Goal: Information Seeking & Learning: Learn about a topic

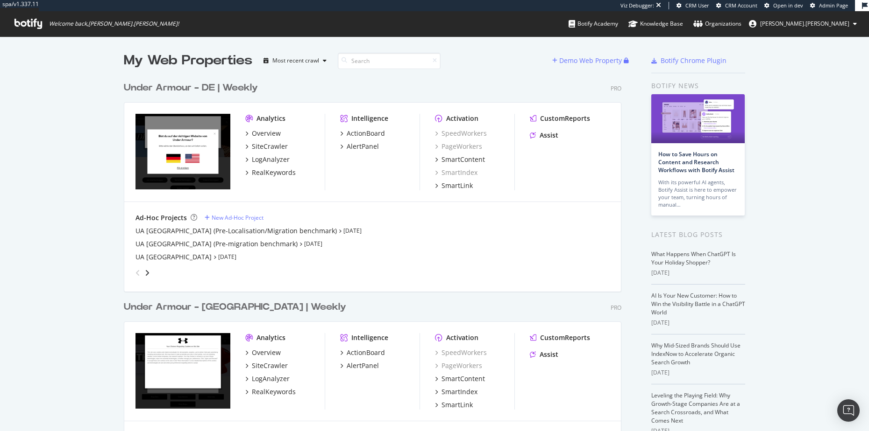
scroll to position [424, 853]
click at [77, 266] on div "My Web Properties Most recent crawl Demo Web Property Under Armour - DE | Weekl…" at bounding box center [434, 389] width 869 height 707
click at [785, 123] on div "My Web Properties Most recent crawl Demo Web Property Under Armour - DE | Weekl…" at bounding box center [434, 389] width 869 height 707
click at [140, 57] on div "My Web Properties" at bounding box center [188, 60] width 128 height 19
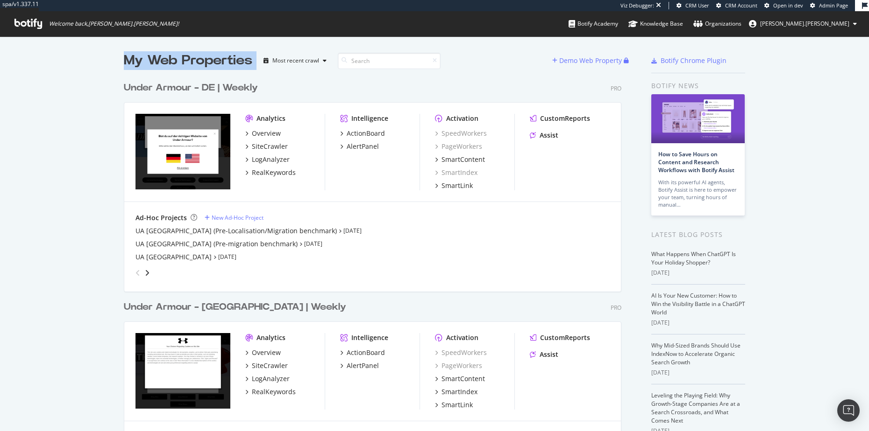
click at [140, 57] on div "My Web Properties" at bounding box center [188, 60] width 128 height 19
click at [119, 62] on div "My Web Properties Most recent crawl Demo Web Property Under Armour - DE | Weekl…" at bounding box center [434, 389] width 869 height 707
drag, startPoint x: 112, startPoint y: 62, endPoint x: 252, endPoint y: 63, distance: 140.1
click at [252, 63] on div "My Web Properties Most recent crawl Demo Web Property Under Armour - DE | Weekl…" at bounding box center [434, 389] width 869 height 707
click at [252, 63] on div "My Web Properties Most recent crawl" at bounding box center [338, 60] width 428 height 19
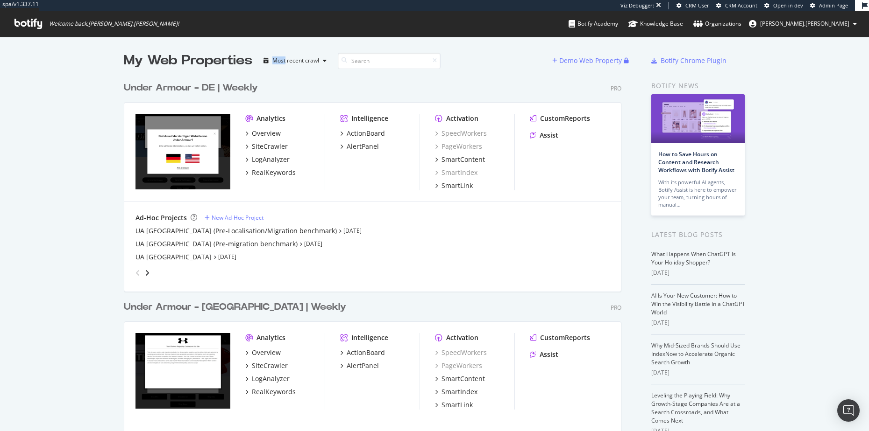
click at [252, 63] on div "My Web Properties Most recent crawl" at bounding box center [338, 60] width 428 height 19
click at [233, 60] on div "My Web Properties" at bounding box center [188, 60] width 128 height 19
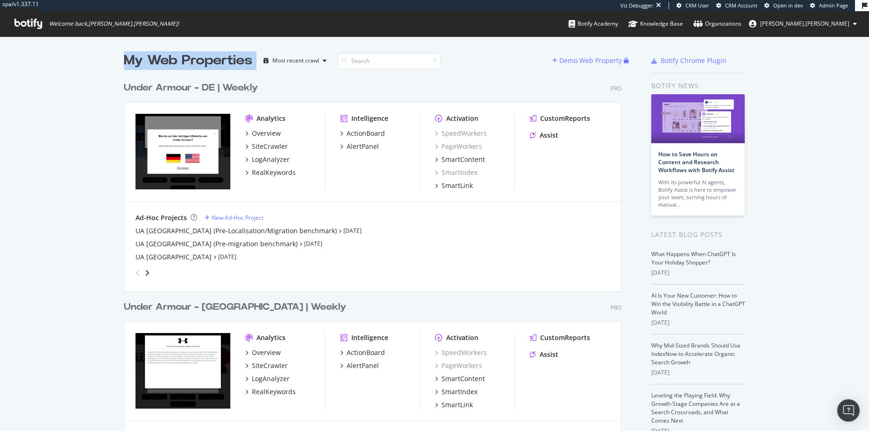
click at [189, 66] on div "My Web Properties" at bounding box center [188, 60] width 128 height 19
click at [237, 63] on div "My Web Properties" at bounding box center [188, 60] width 128 height 19
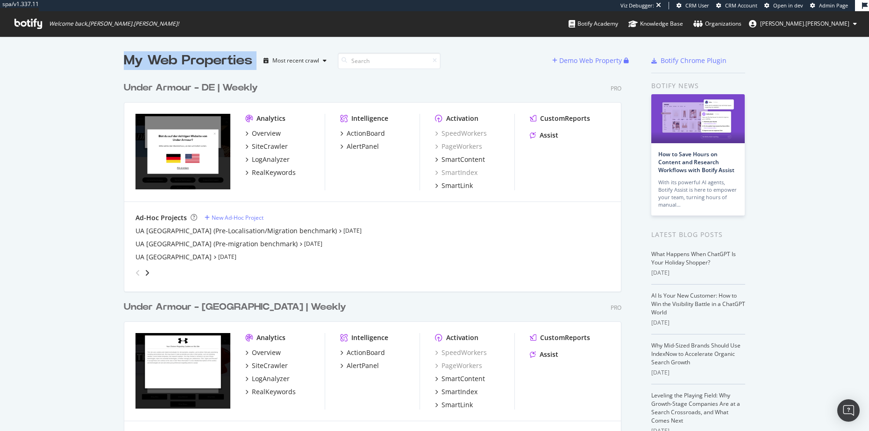
click at [237, 63] on div "My Web Properties" at bounding box center [188, 60] width 128 height 19
click at [194, 65] on div "My Web Properties" at bounding box center [188, 60] width 128 height 19
click at [312, 60] on div "Most recent crawl" at bounding box center [295, 61] width 47 height 6
click at [445, 84] on div "Under Armour - DE | Weekly Pro" at bounding box center [372, 88] width 497 height 14
drag, startPoint x: 471, startPoint y: 63, endPoint x: 16, endPoint y: 33, distance: 455.8
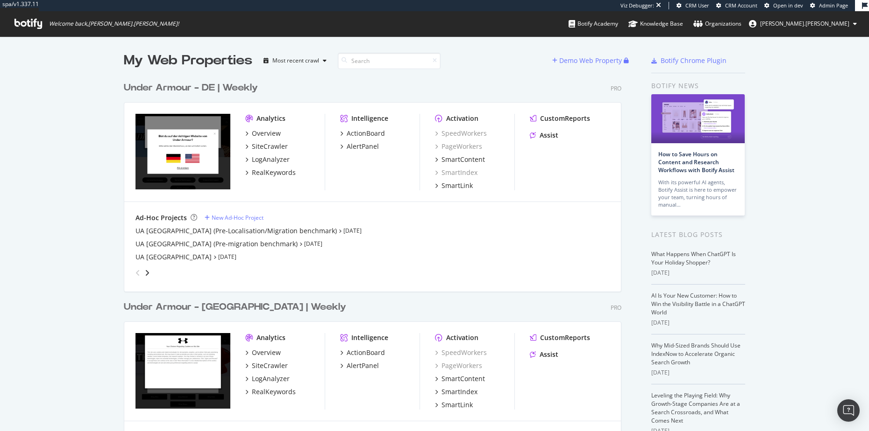
click at [17, 33] on div "spa/v1.337.11 Viz Debugger: CRM User CRM Account Open in dev Admin Page Welcome…" at bounding box center [434, 215] width 869 height 431
click at [165, 53] on div "My Web Properties" at bounding box center [188, 60] width 128 height 19
click at [151, 62] on div "My Web Properties" at bounding box center [188, 60] width 128 height 19
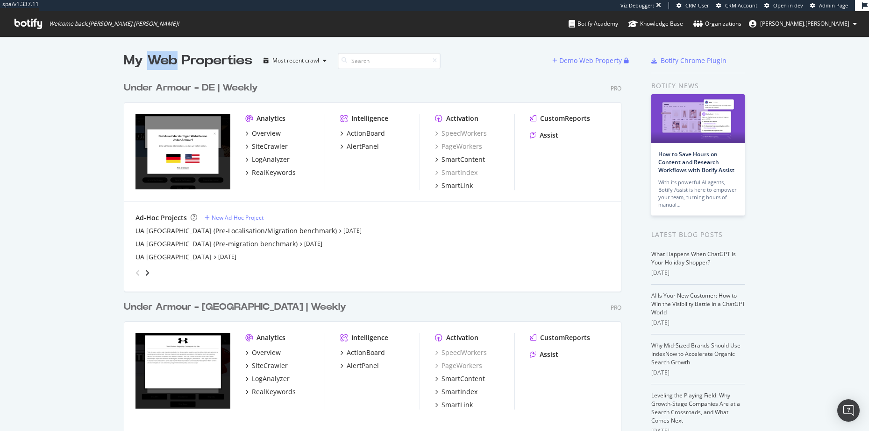
click at [151, 62] on div "My Web Properties" at bounding box center [188, 60] width 128 height 19
click at [154, 62] on div "My Web Properties" at bounding box center [188, 60] width 128 height 19
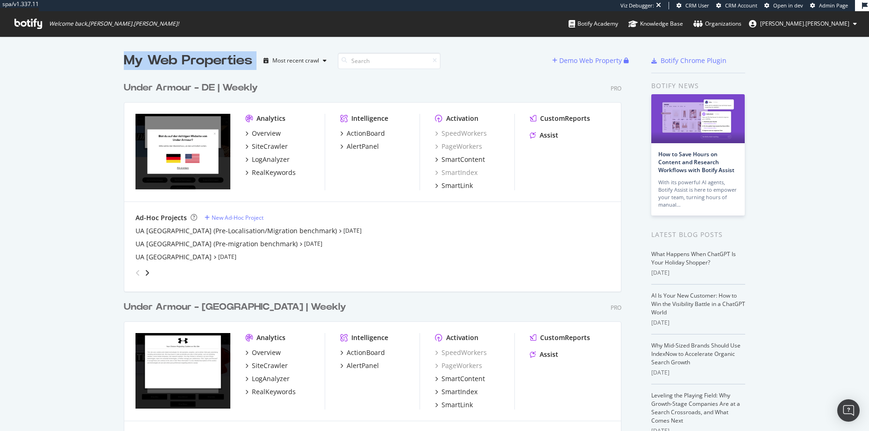
click at [143, 65] on div "My Web Properties" at bounding box center [188, 60] width 128 height 19
click at [167, 62] on div "My Web Properties" at bounding box center [188, 60] width 128 height 19
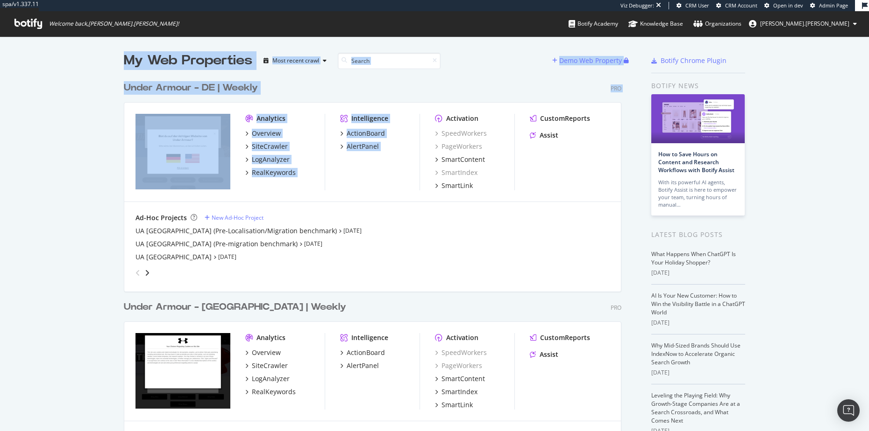
drag, startPoint x: 448, startPoint y: 100, endPoint x: -1, endPoint y: 23, distance: 456.2
click at [0, 23] on html "spa/v1.337.11 Viz Debugger: CRM User CRM Account Open in dev Admin Page Welcome…" at bounding box center [434, 215] width 869 height 431
click at [151, 57] on div "My Web Properties" at bounding box center [188, 60] width 128 height 19
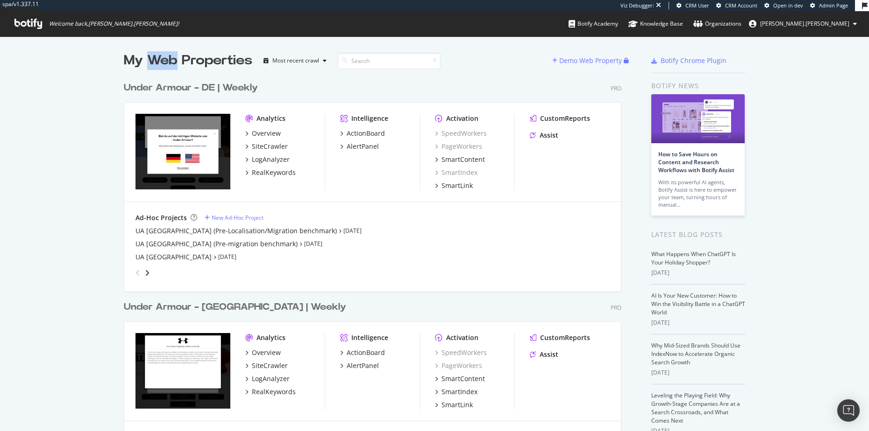
click at [151, 57] on div "My Web Properties" at bounding box center [188, 60] width 128 height 19
click at [139, 59] on div "My Web Properties" at bounding box center [188, 60] width 128 height 19
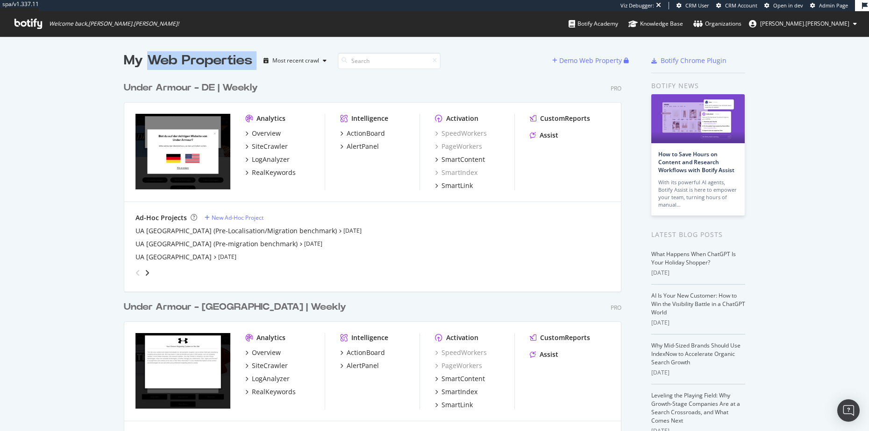
click at [147, 61] on div "My Web Properties" at bounding box center [188, 60] width 128 height 19
click at [319, 62] on div "button" at bounding box center [324, 61] width 11 height 6
click at [459, 78] on div "Under Armour - DE | Weekly Pro Analytics Overview SiteCrawler LogAnalyzer RealK…" at bounding box center [376, 179] width 505 height 219
click at [176, 65] on div "My Web Properties" at bounding box center [188, 60] width 128 height 19
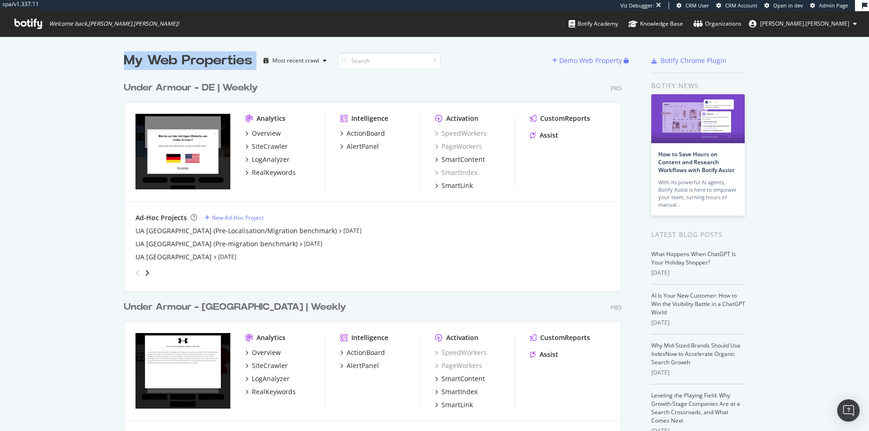
click at [176, 65] on div "My Web Properties" at bounding box center [188, 60] width 128 height 19
click at [175, 65] on div "My Web Properties" at bounding box center [188, 60] width 128 height 19
click at [60, 122] on div "My Web Properties Most recent crawl Demo Web Property Under Armour - DE | Weekl…" at bounding box center [434, 389] width 869 height 707
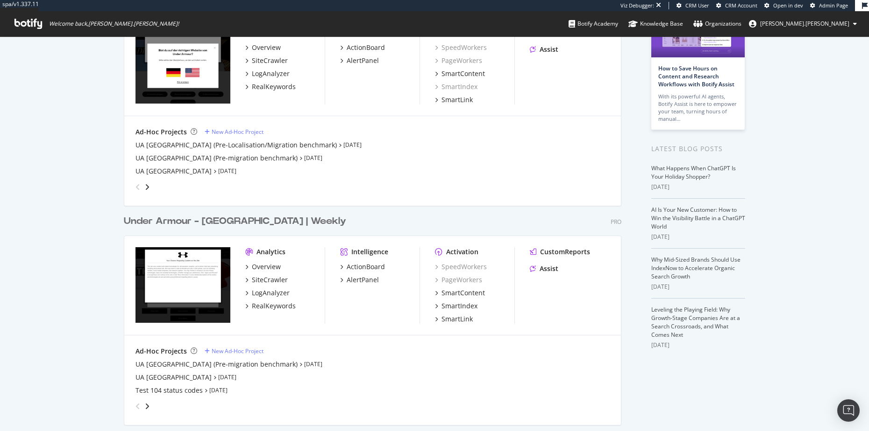
click at [217, 217] on div "Under Armour - [GEOGRAPHIC_DATA] | Weekly" at bounding box center [235, 222] width 222 height 14
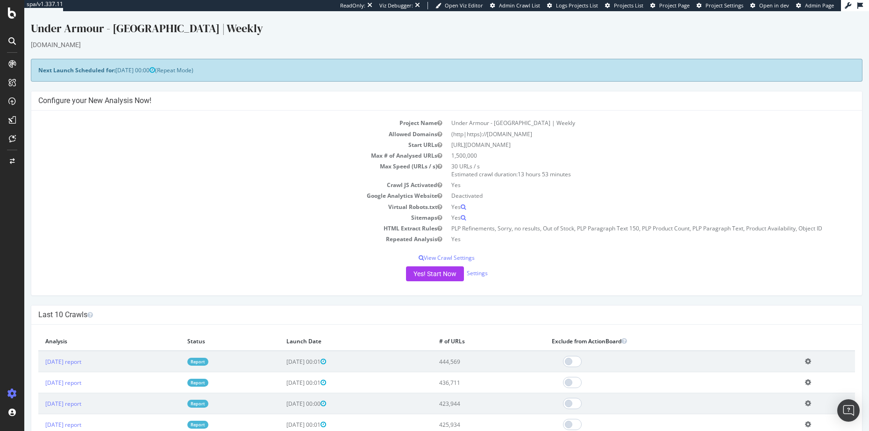
click at [232, 214] on td "Sitemaps" at bounding box center [242, 217] width 408 height 11
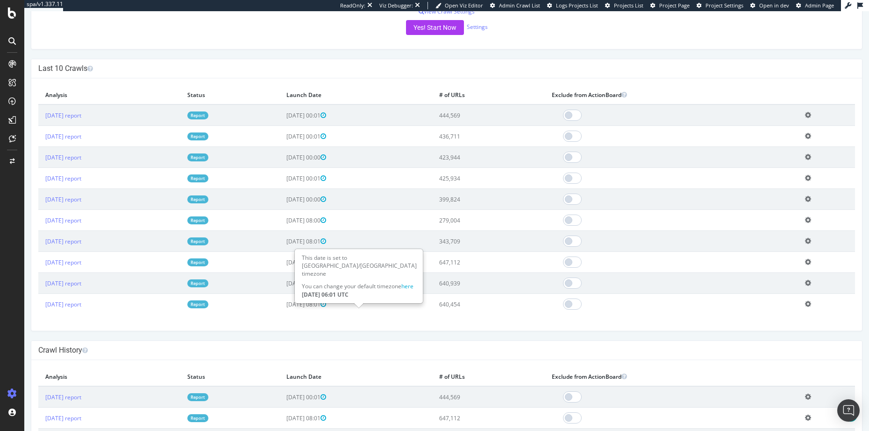
scroll to position [71, 0]
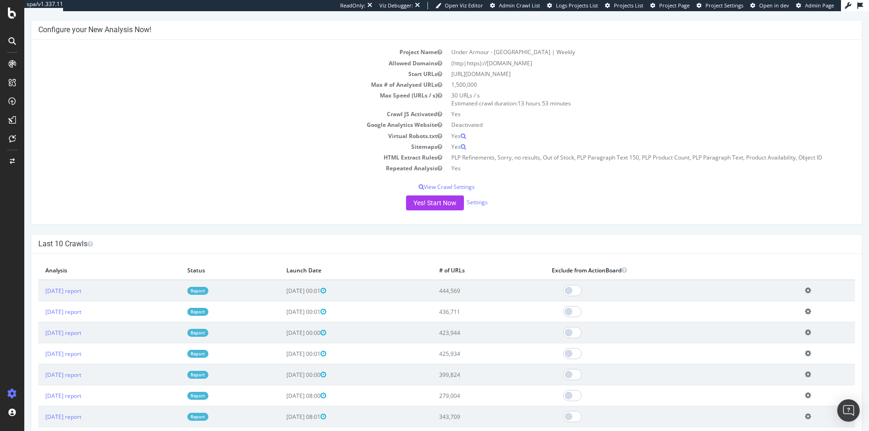
drag, startPoint x: 511, startPoint y: 289, endPoint x: 447, endPoint y: 289, distance: 64.0
click at [447, 289] on tr "2025 Aug. 28th report Report 2025-08-29 00:01 444,569 Add name Delete analysis" at bounding box center [446, 290] width 816 height 21
click at [431, 289] on td "[DATE] 00:01" at bounding box center [355, 290] width 152 height 21
drag, startPoint x: 455, startPoint y: 289, endPoint x: 542, endPoint y: 288, distance: 86.9
click at [542, 288] on tr "2025 Aug. 28th report Report 2025-08-29 00:01 444,569 Add name Delete analysis" at bounding box center [446, 290] width 816 height 21
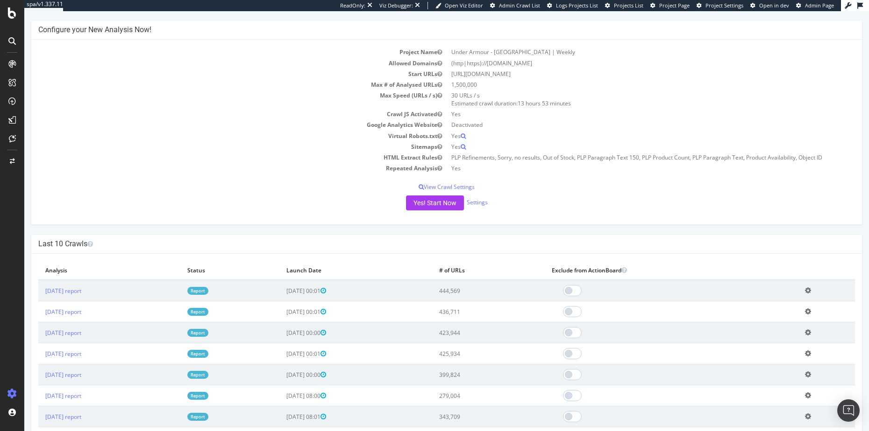
click at [536, 285] on td "444,569" at bounding box center [488, 290] width 113 height 21
drag, startPoint x: 507, startPoint y: 290, endPoint x: 463, endPoint y: 287, distance: 44.5
click at [463, 287] on tr "2025 Aug. 28th report Report 2025-08-29 00:01 444,569 Add name Delete analysis" at bounding box center [446, 290] width 816 height 21
drag, startPoint x: 497, startPoint y: 316, endPoint x: 446, endPoint y: 314, distance: 51.0
click at [446, 314] on tr "2025 Aug. 21st report Report 2025-08-22 00:01 436,711 Add name Delete analysis" at bounding box center [446, 312] width 816 height 21
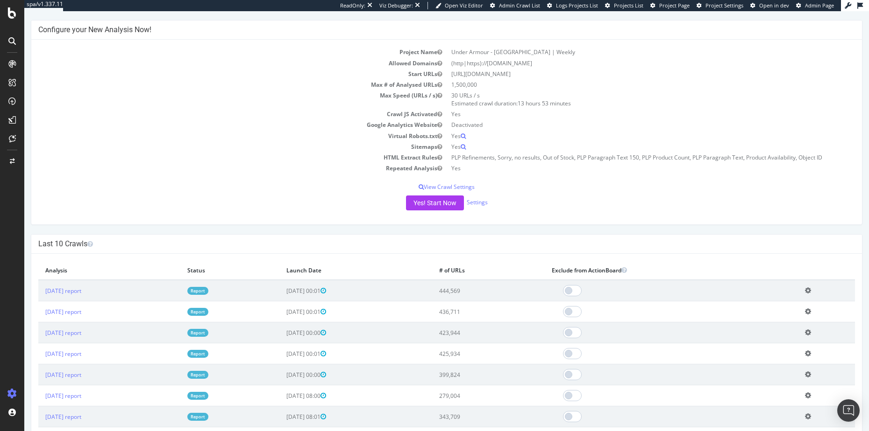
drag, startPoint x: 495, startPoint y: 335, endPoint x: 468, endPoint y: 333, distance: 27.1
click at [468, 333] on td "423,944" at bounding box center [488, 333] width 113 height 21
click at [486, 334] on td "423,944" at bounding box center [488, 333] width 113 height 21
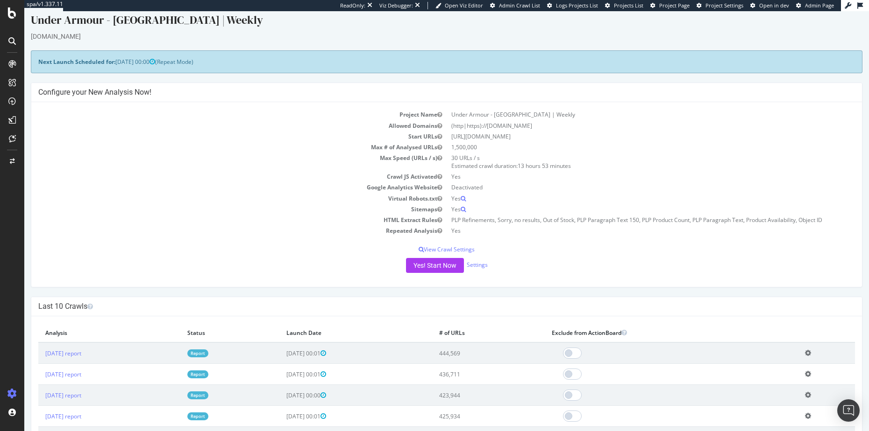
scroll to position [0, 0]
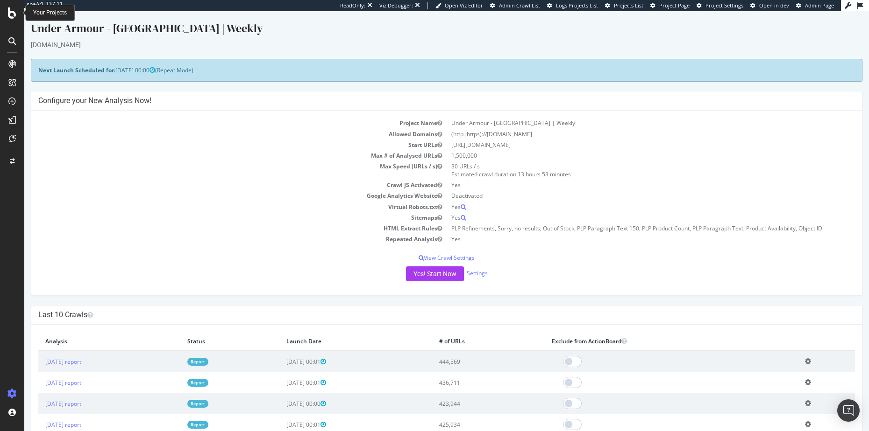
click at [8, 13] on icon at bounding box center [12, 12] width 8 height 11
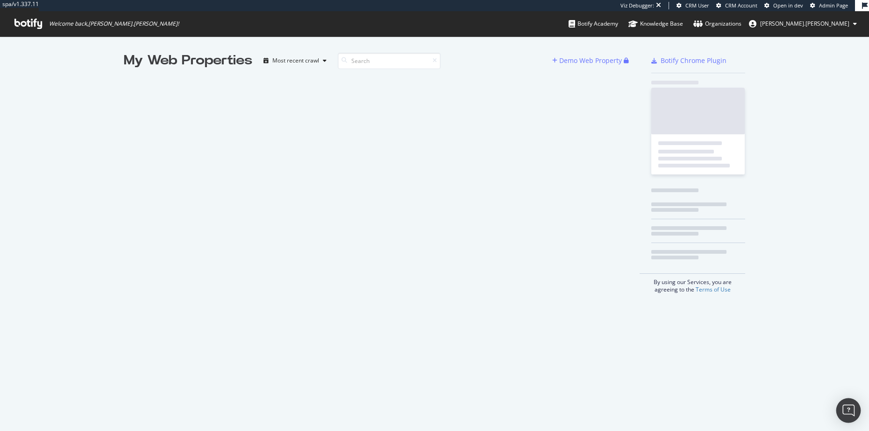
scroll to position [424, 853]
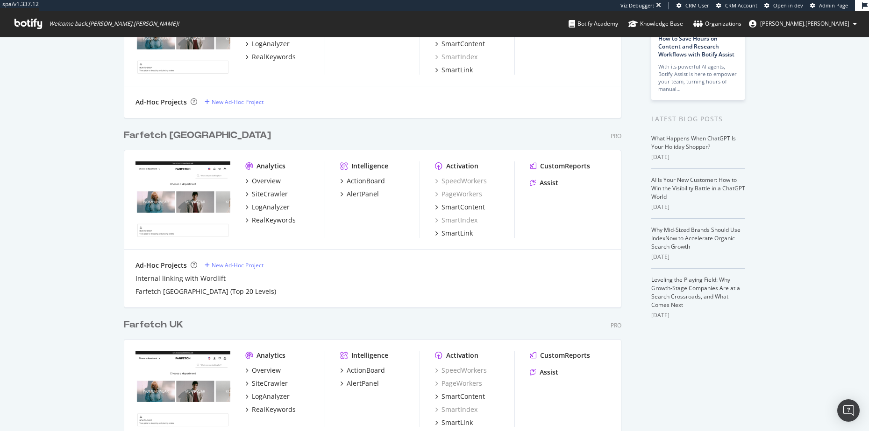
scroll to position [240, 0]
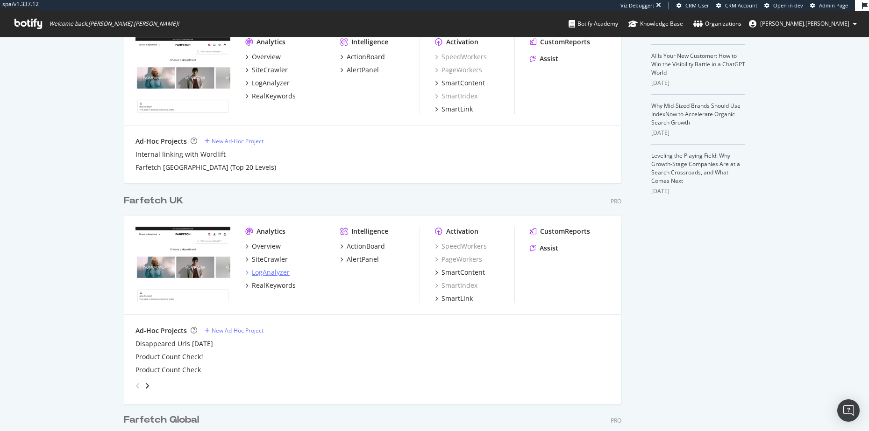
click at [275, 272] on div "LogAnalyzer" at bounding box center [271, 272] width 38 height 9
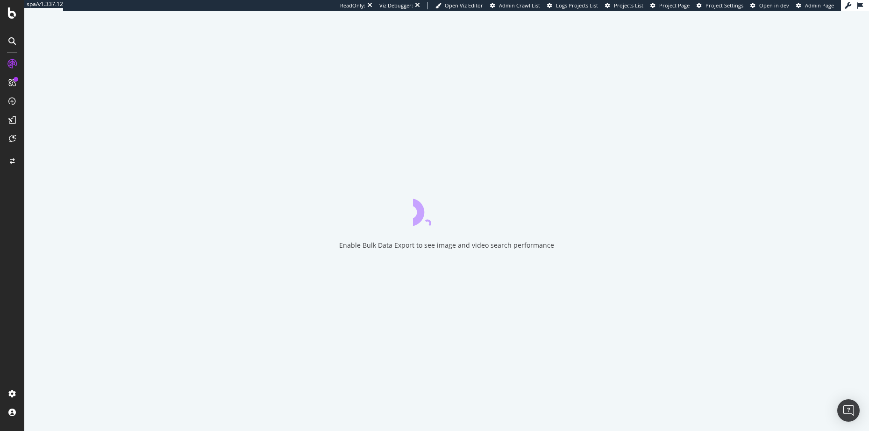
click at [376, 247] on div "Enable Bulk Data Export to see image and video search performance" at bounding box center [446, 245] width 215 height 9
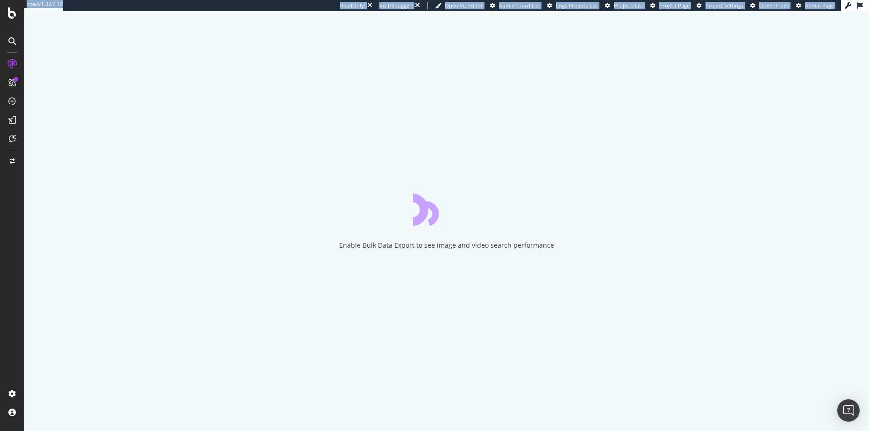
click at [376, 247] on div "Enable Bulk Data Export to see image and video search performance" at bounding box center [446, 245] width 215 height 9
click at [362, 248] on div "Enable Bulk Data Export to see image and video search performance" at bounding box center [446, 245] width 215 height 9
click at [385, 245] on div "Enable Bulk Data Export to see image and video search performance" at bounding box center [446, 245] width 215 height 9
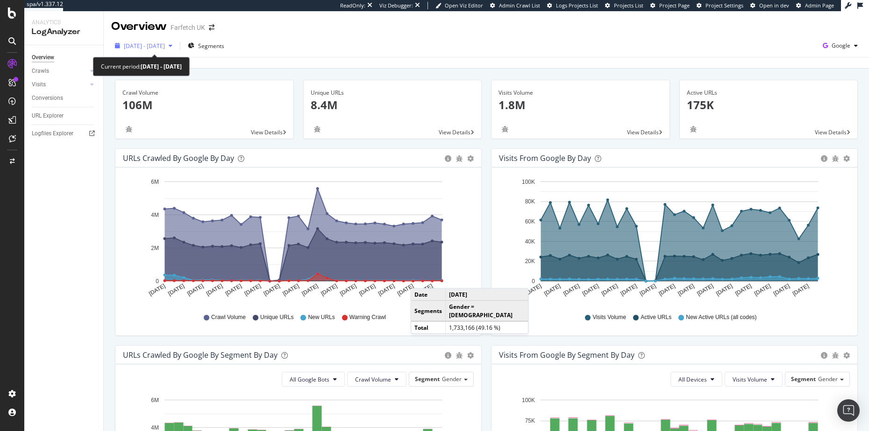
click at [165, 44] on span "2025 Aug. 4th - Sep. 2nd" at bounding box center [144, 46] width 41 height 8
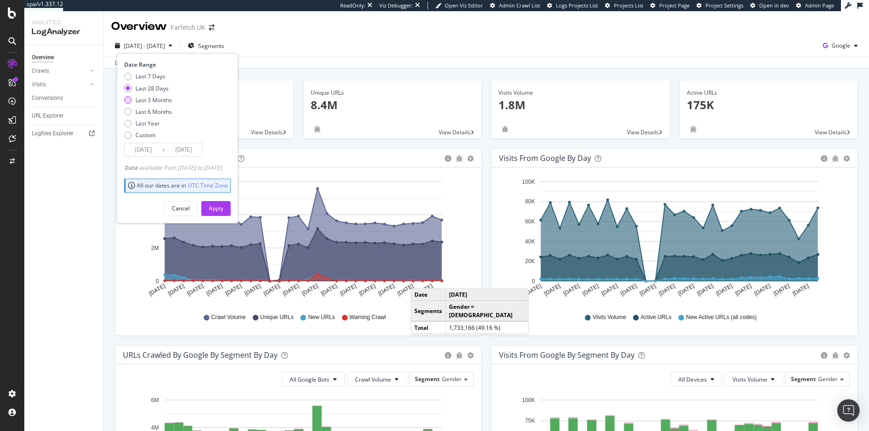
click at [151, 100] on div "Last 3 Months" at bounding box center [153, 100] width 36 height 8
type input "2025/06/03"
click at [223, 205] on div "Apply" at bounding box center [216, 209] width 14 height 8
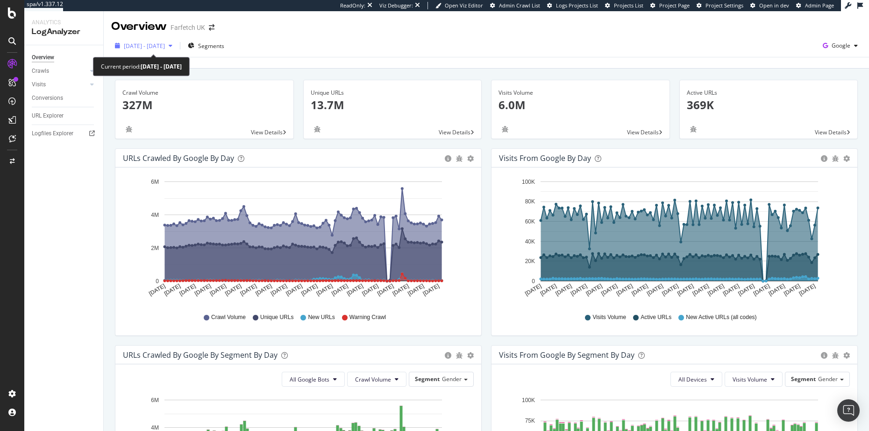
click at [165, 45] on span "[DATE] - [DATE]" at bounding box center [144, 46] width 41 height 8
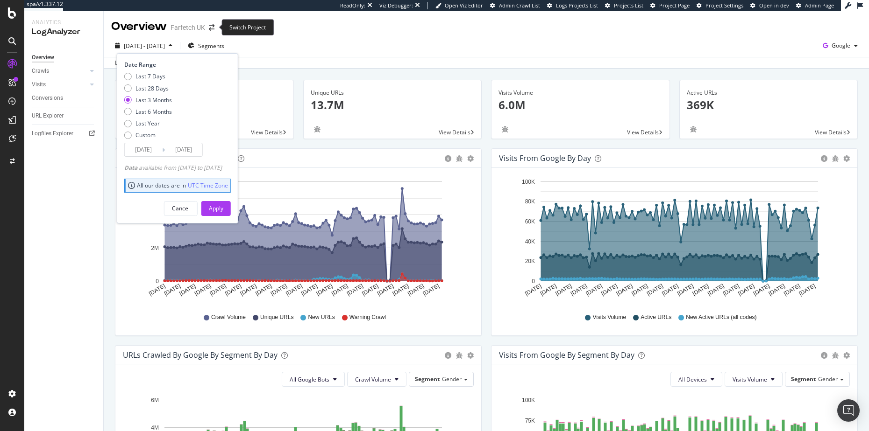
click at [215, 25] on span at bounding box center [211, 27] width 13 height 7
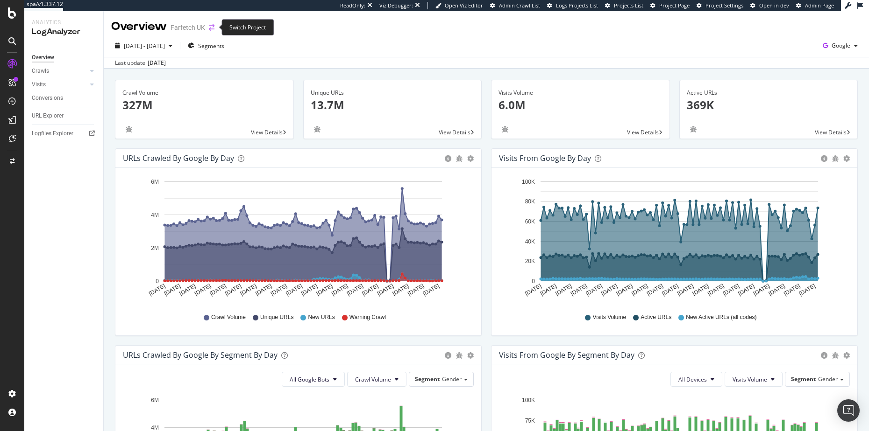
click at [212, 28] on icon "arrow-right-arrow-left" at bounding box center [212, 27] width 6 height 7
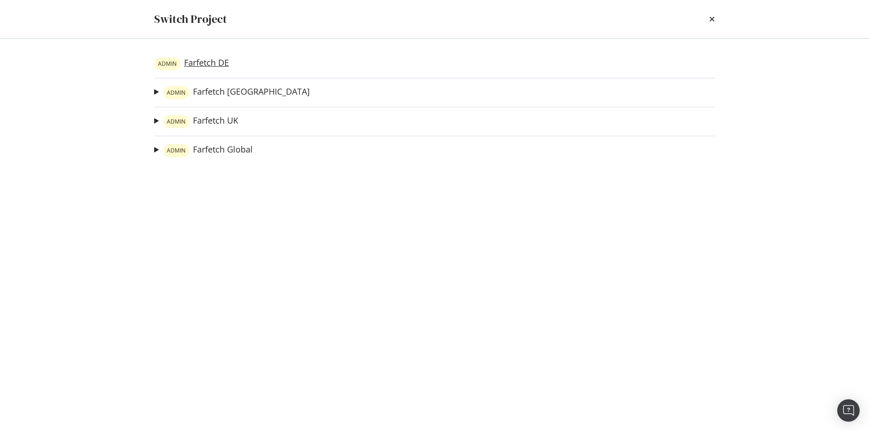
click at [203, 59] on link "ADMIN Farfetch DE" at bounding box center [191, 63] width 75 height 13
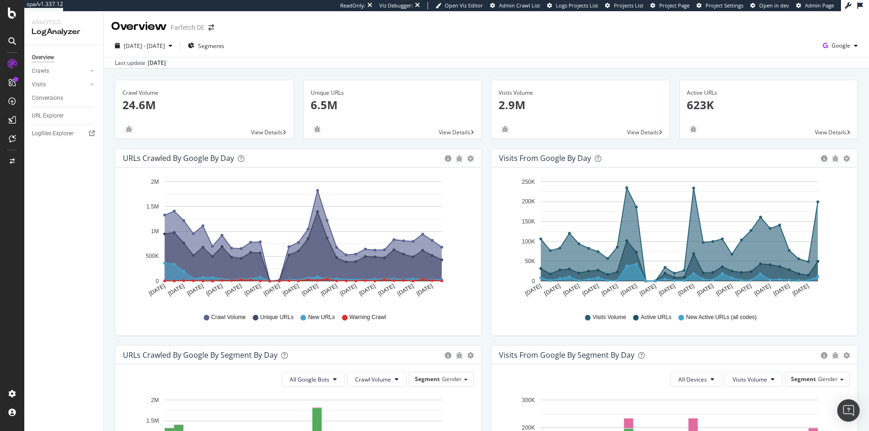
click at [199, 23] on div "Farfetch DE" at bounding box center [187, 27] width 34 height 9
click at [208, 26] on icon "arrow-right-arrow-left" at bounding box center [211, 27] width 6 height 7
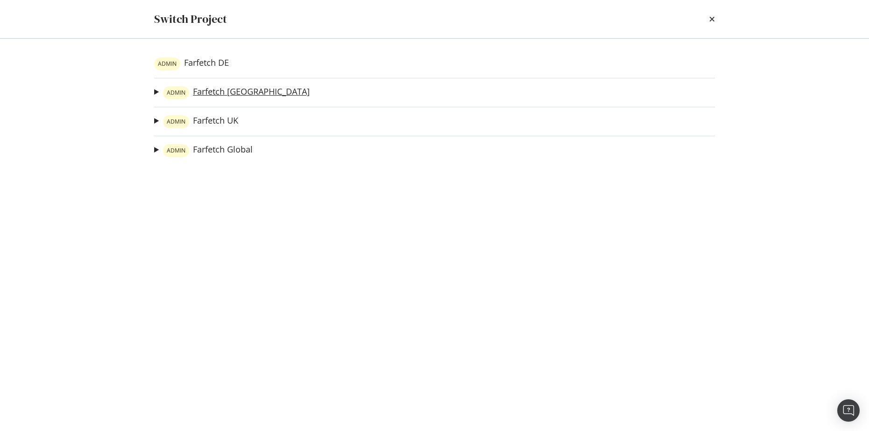
click at [229, 90] on link "ADMIN Farfetch USA" at bounding box center [236, 92] width 147 height 13
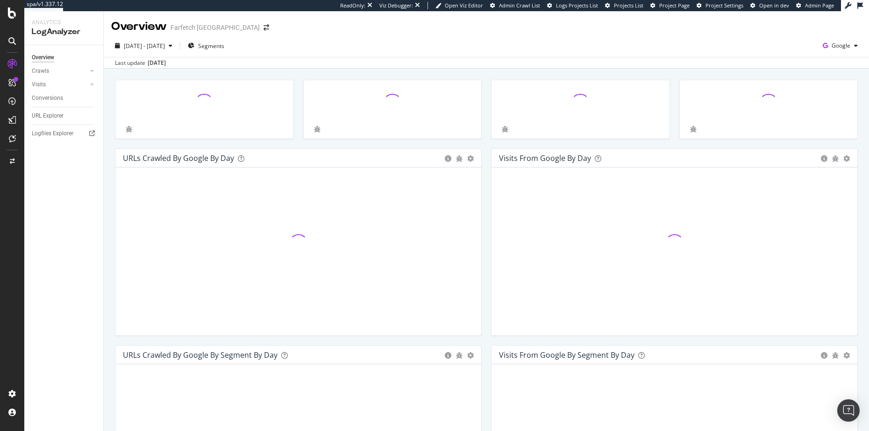
click at [143, 29] on div "Overview" at bounding box center [139, 27] width 56 height 16
click at [196, 28] on div "Farfetch USA" at bounding box center [214, 27] width 89 height 9
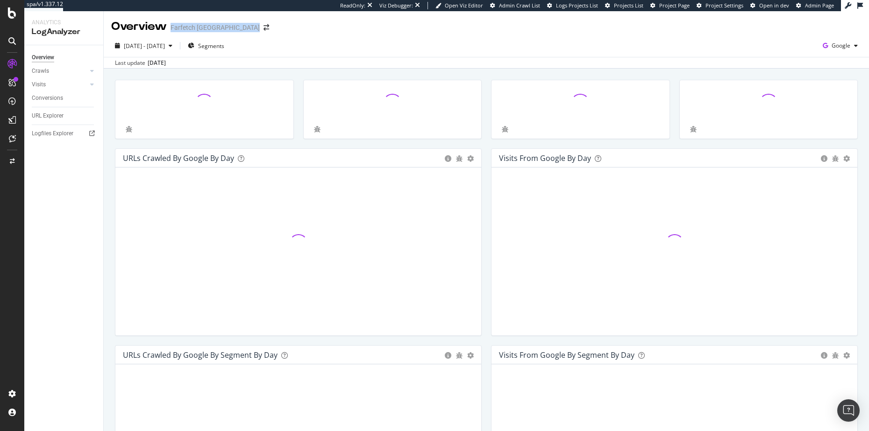
click at [196, 28] on div "Farfetch USA" at bounding box center [214, 27] width 89 height 9
click at [194, 28] on div "Farfetch USA" at bounding box center [214, 27] width 89 height 9
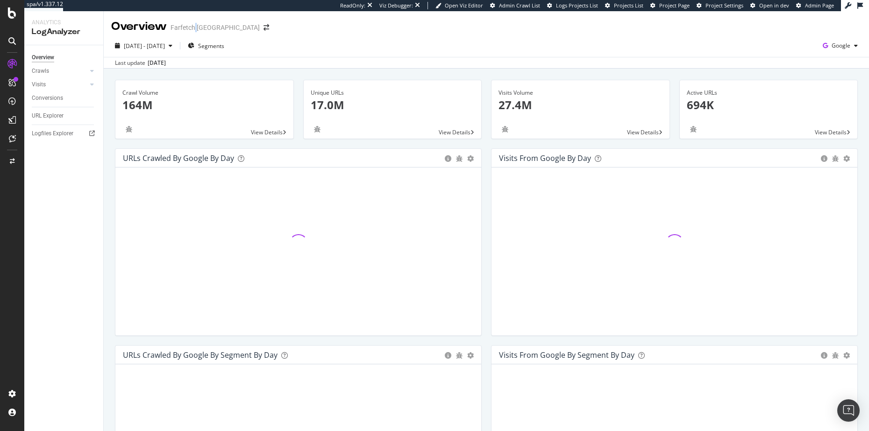
click at [194, 28] on div "Farfetch USA" at bounding box center [214, 27] width 89 height 9
click at [135, 29] on div "Overview" at bounding box center [139, 27] width 56 height 16
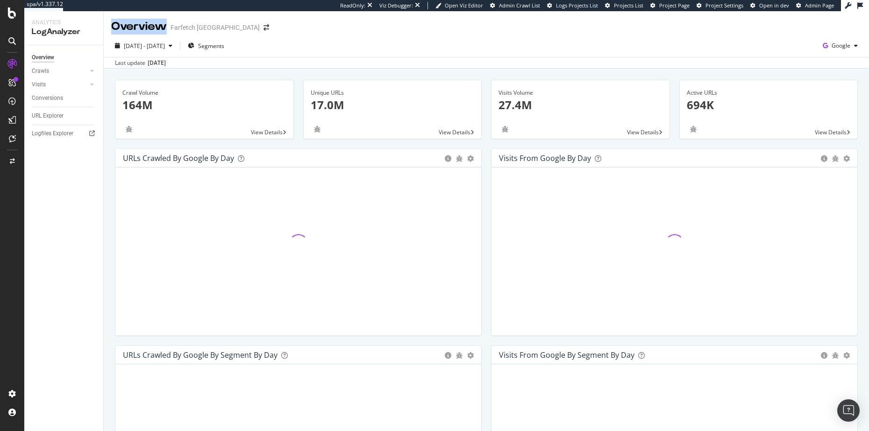
click at [168, 26] on div "Overview Farfetch USA" at bounding box center [194, 27] width 167 height 16
click at [157, 28] on div "Overview" at bounding box center [139, 27] width 56 height 16
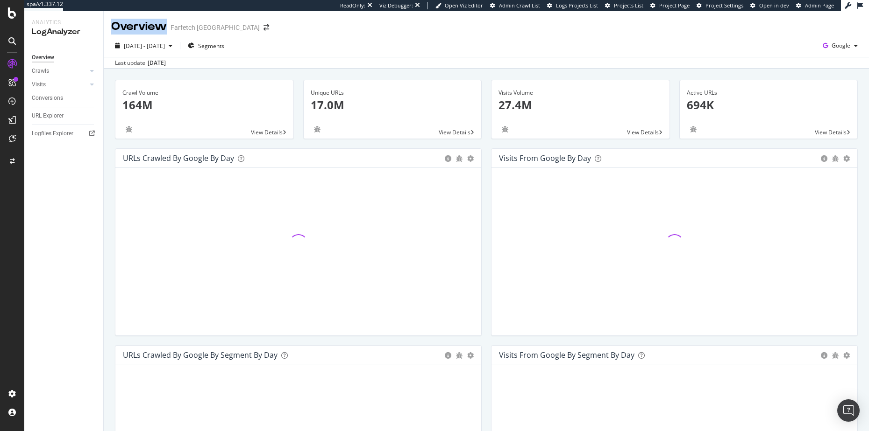
click at [157, 28] on div "Overview" at bounding box center [139, 27] width 56 height 16
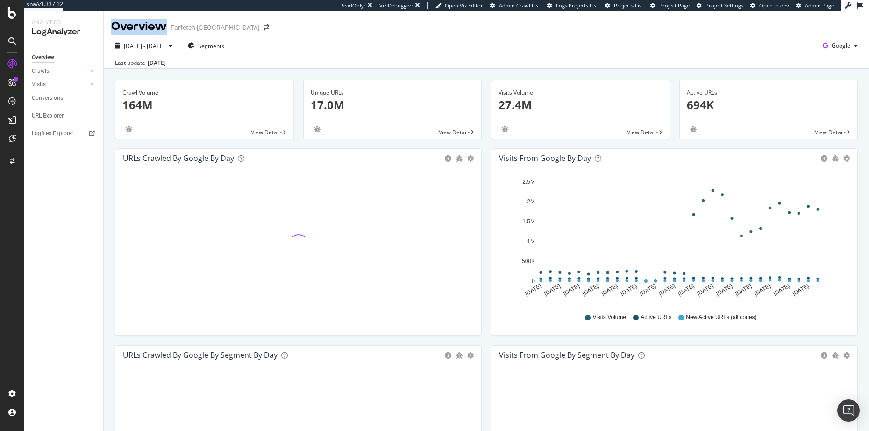
click at [170, 26] on div "Farfetch USA" at bounding box center [214, 27] width 89 height 9
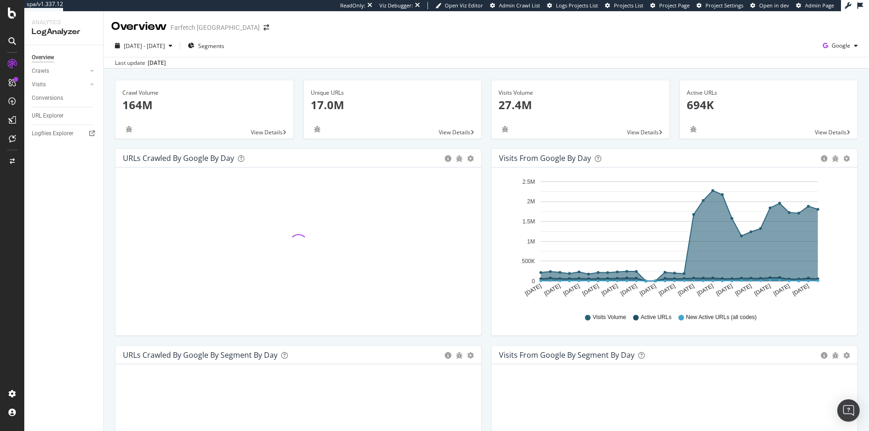
click at [170, 26] on div "Farfetch USA" at bounding box center [214, 27] width 89 height 9
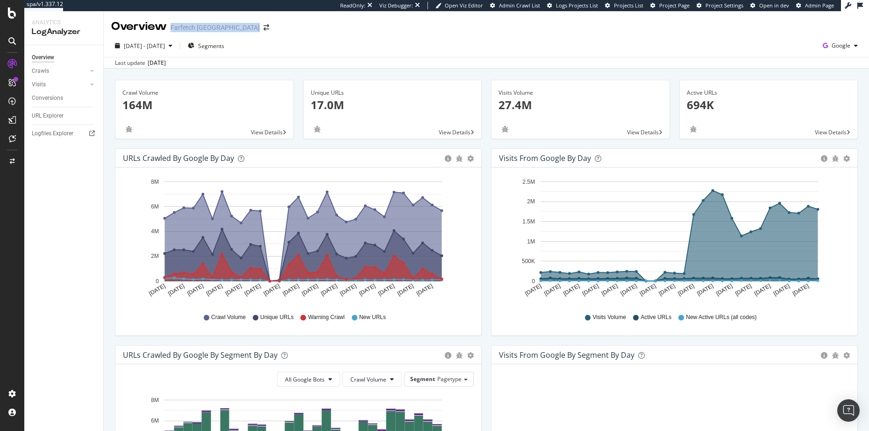
click at [170, 26] on div "Farfetch USA" at bounding box center [214, 27] width 89 height 9
click at [165, 27] on div "Overview" at bounding box center [139, 27] width 56 height 16
click at [163, 27] on div "Overview" at bounding box center [139, 27] width 56 height 16
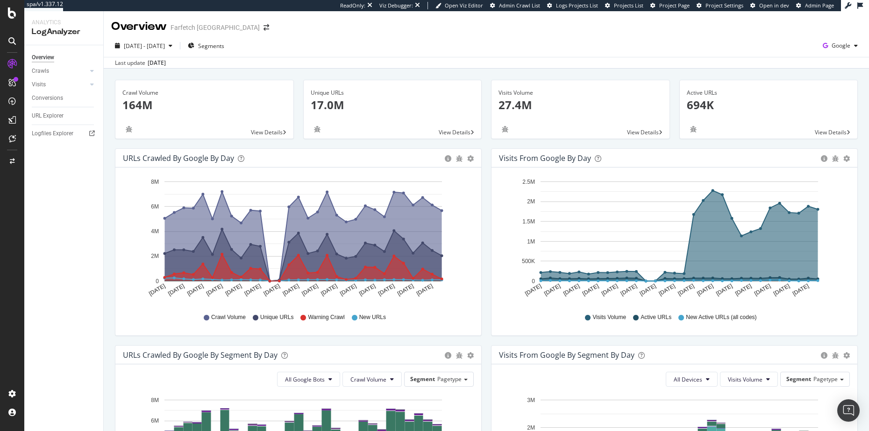
click at [163, 27] on div "Overview" at bounding box center [139, 27] width 56 height 16
click at [172, 27] on div "Farfetch USA" at bounding box center [214, 27] width 89 height 9
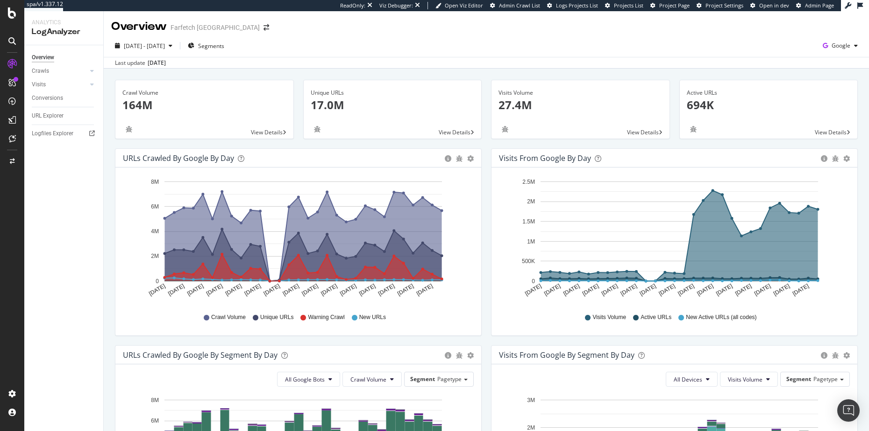
click at [161, 28] on div "Overview" at bounding box center [139, 27] width 56 height 16
click at [174, 26] on div "Farfetch USA" at bounding box center [214, 27] width 89 height 9
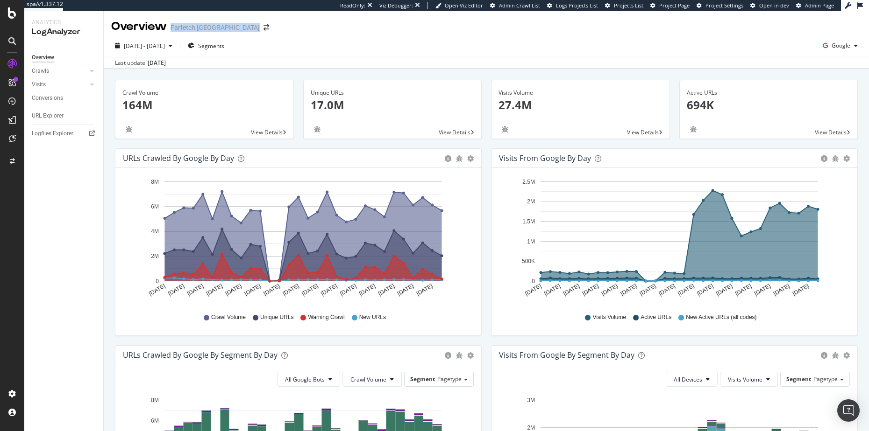
click at [174, 26] on div "Farfetch USA" at bounding box center [214, 27] width 89 height 9
click at [167, 26] on div "Overview" at bounding box center [139, 27] width 56 height 16
click at [157, 30] on div "Overview" at bounding box center [139, 27] width 56 height 16
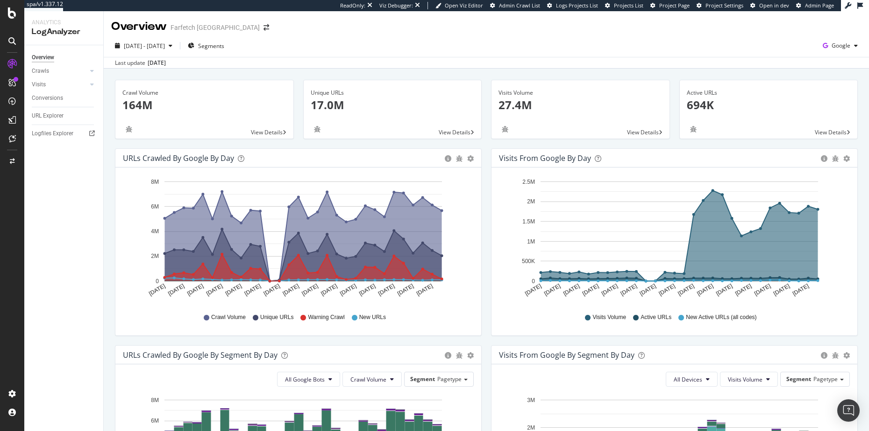
click at [175, 28] on div "Farfetch USA" at bounding box center [214, 27] width 89 height 9
click at [166, 28] on div "Overview" at bounding box center [139, 27] width 56 height 16
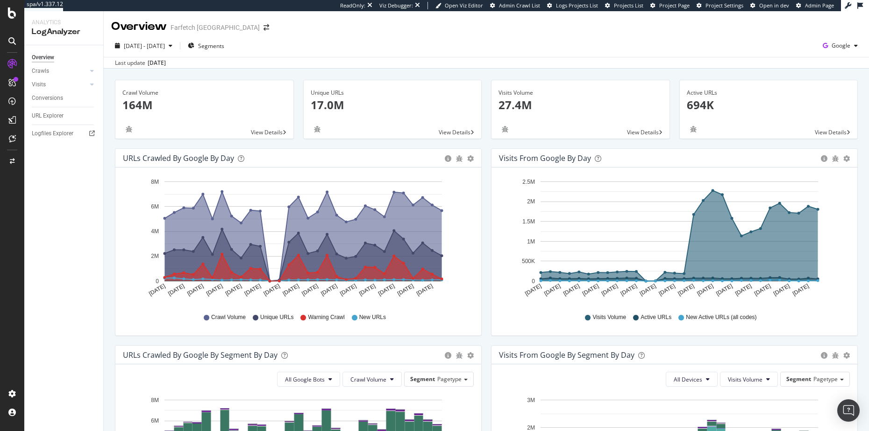
click at [155, 28] on div "Overview" at bounding box center [139, 27] width 56 height 16
click at [166, 26] on div "Overview" at bounding box center [139, 27] width 56 height 16
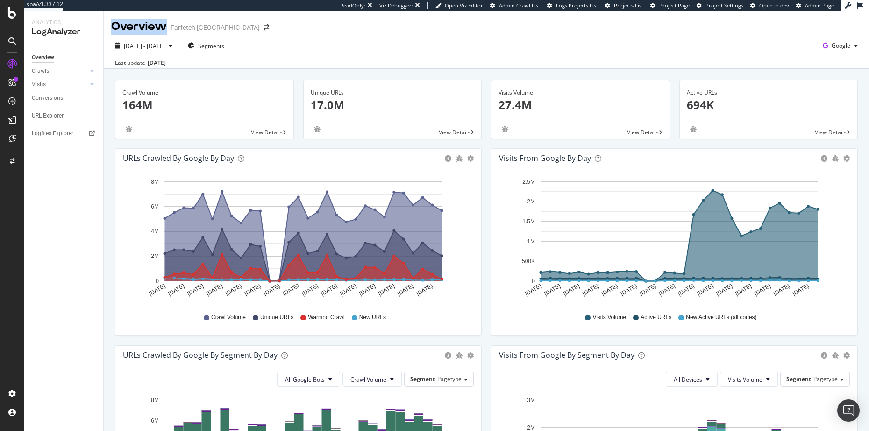
click at [166, 26] on div "Overview" at bounding box center [139, 27] width 56 height 16
click at [163, 26] on div "Overview" at bounding box center [139, 27] width 56 height 16
click at [174, 25] on div "Farfetch USA" at bounding box center [214, 27] width 89 height 9
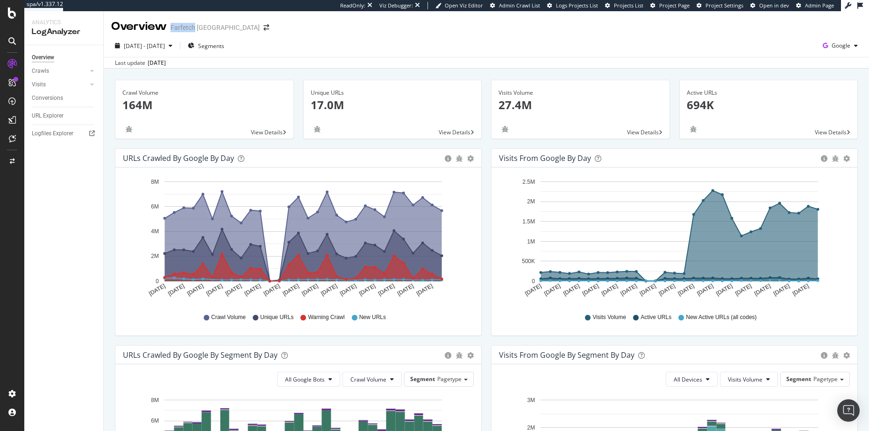
click at [174, 25] on div "Farfetch USA" at bounding box center [214, 27] width 89 height 9
click at [162, 26] on div "Overview" at bounding box center [139, 27] width 56 height 16
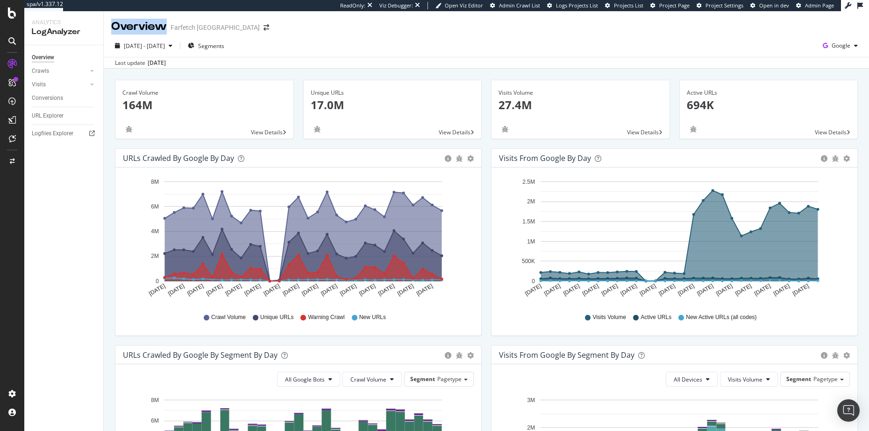
click at [158, 27] on div "Overview" at bounding box center [139, 27] width 56 height 16
click at [165, 48] on span "2025 Aug. 4th - Sep. 2nd" at bounding box center [144, 46] width 41 height 8
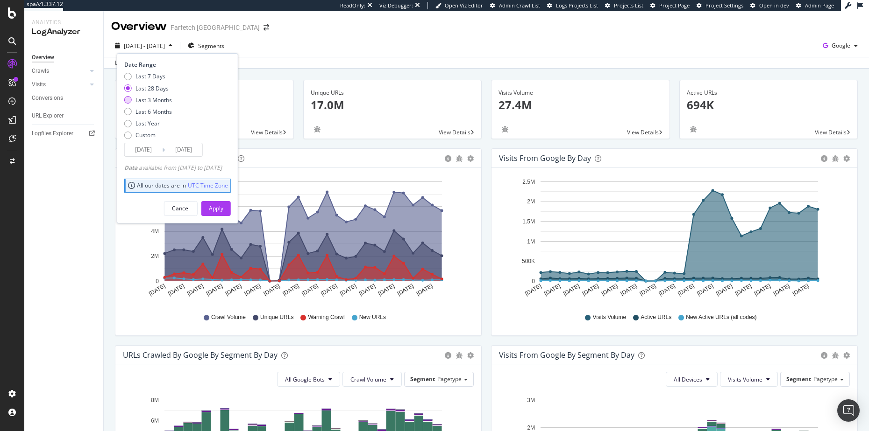
click at [169, 99] on div "Last 3 Months" at bounding box center [153, 100] width 36 height 8
type input "2025/06/03"
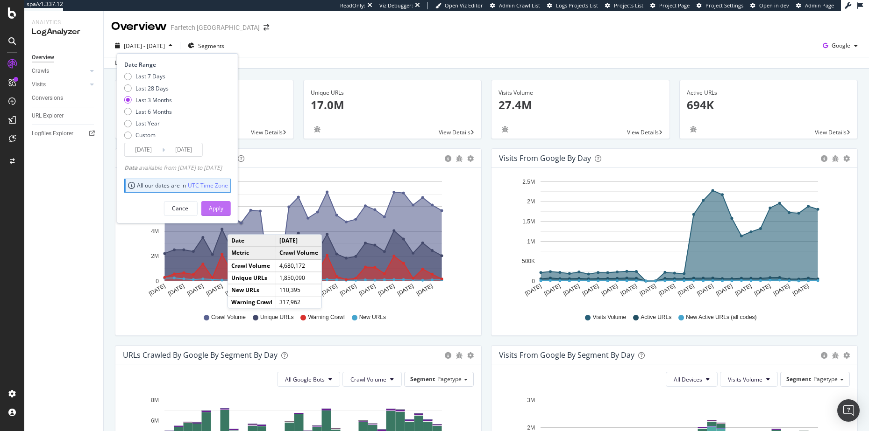
click at [223, 215] on div "Apply" at bounding box center [216, 209] width 14 height 14
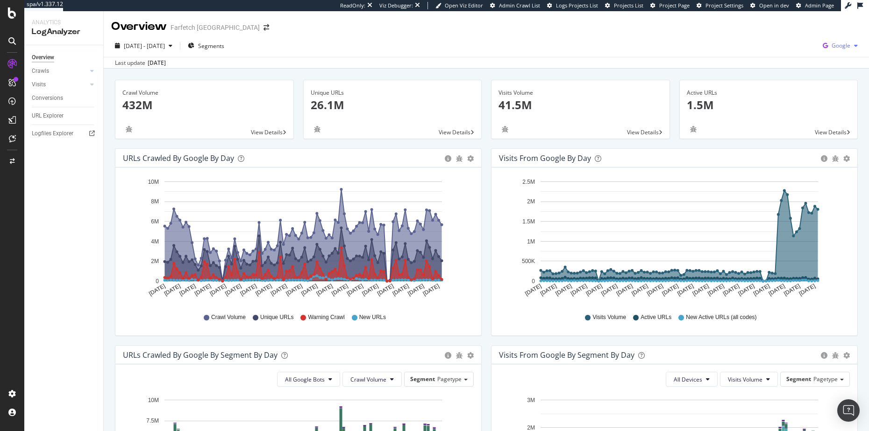
click at [847, 49] on div "Google" at bounding box center [840, 46] width 42 height 14
click at [856, 105] on div "Crawl Volume 432M View Details Unique URLs 26.1M View Details Visits Volume 41.…" at bounding box center [486, 421] width 765 height 704
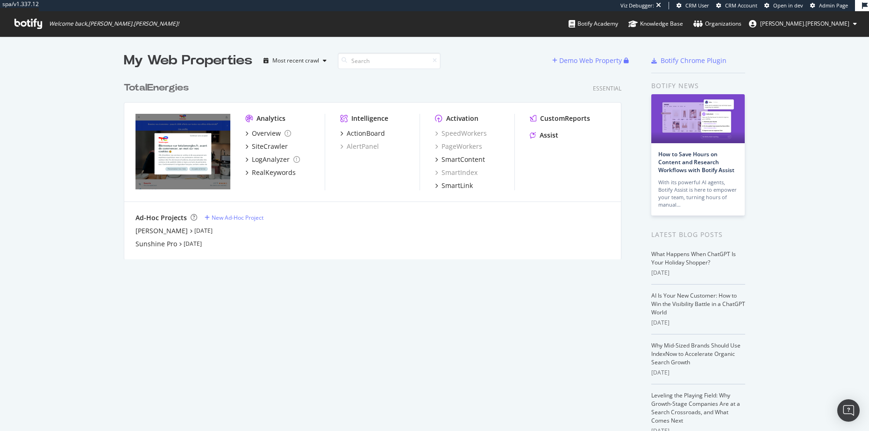
scroll to position [424, 853]
click at [196, 58] on div "My Web Properties" at bounding box center [188, 60] width 128 height 19
click at [171, 63] on div "My Web Properties" at bounding box center [188, 60] width 128 height 19
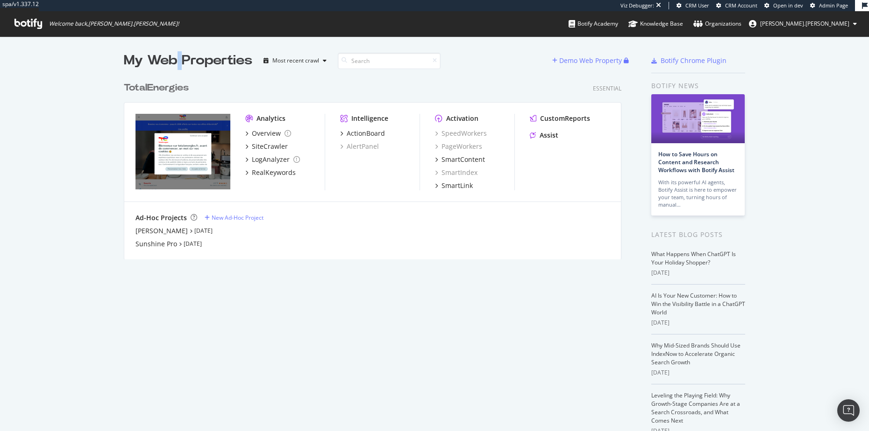
click at [171, 63] on div "My Web Properties" at bounding box center [188, 60] width 128 height 19
click at [205, 64] on div "My Web Properties" at bounding box center [188, 60] width 128 height 19
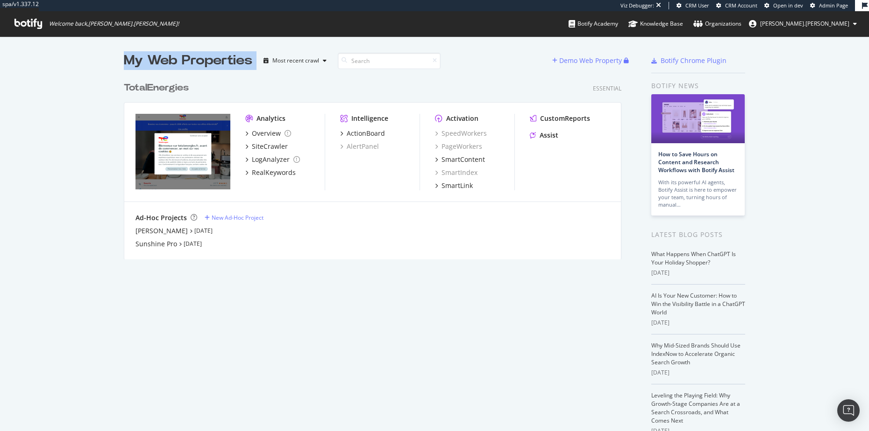
click at [195, 64] on div "My Web Properties" at bounding box center [188, 60] width 128 height 19
click at [207, 63] on div "My Web Properties" at bounding box center [188, 60] width 128 height 19
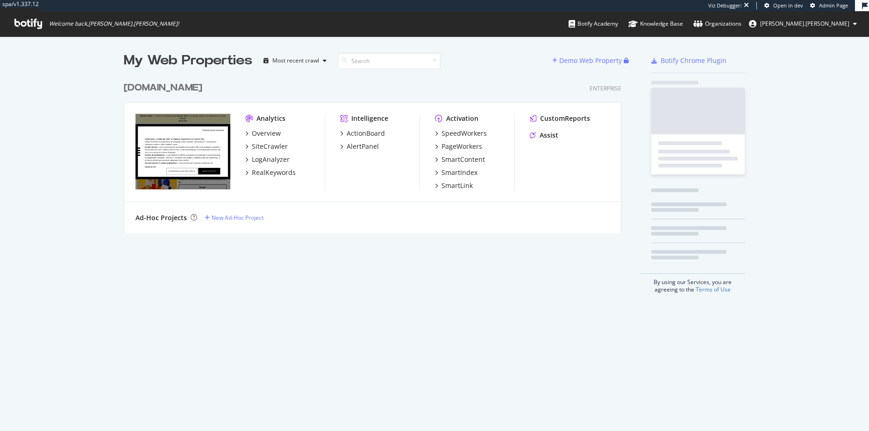
scroll to position [156, 497]
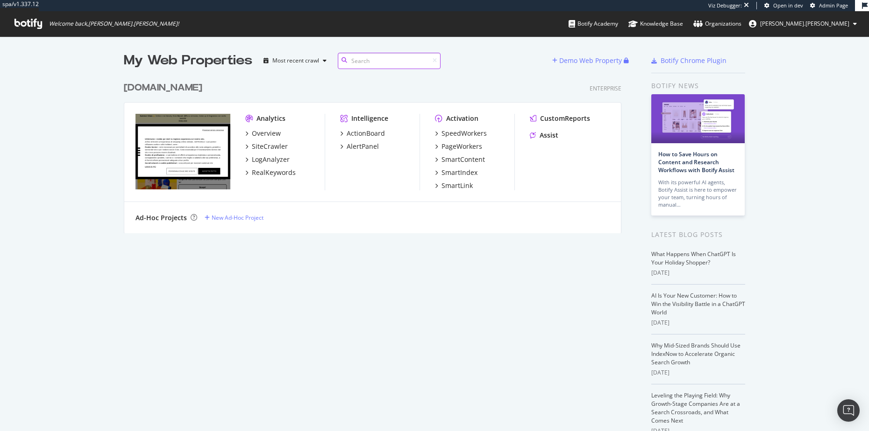
scroll to position [156, 497]
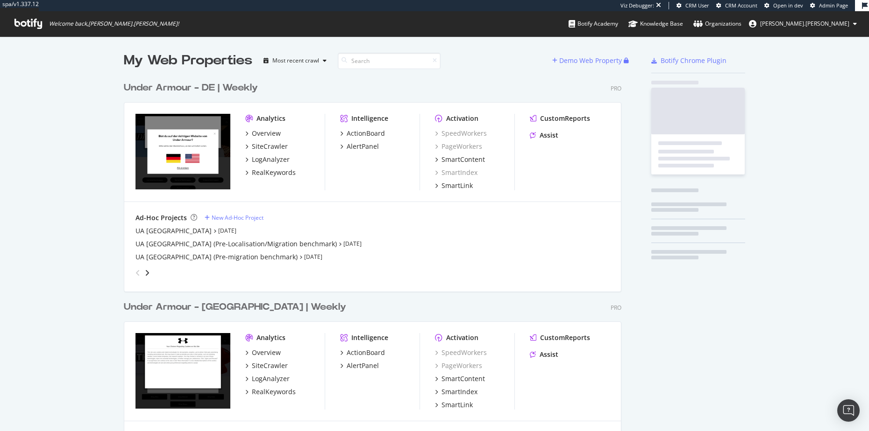
scroll to position [651, 497]
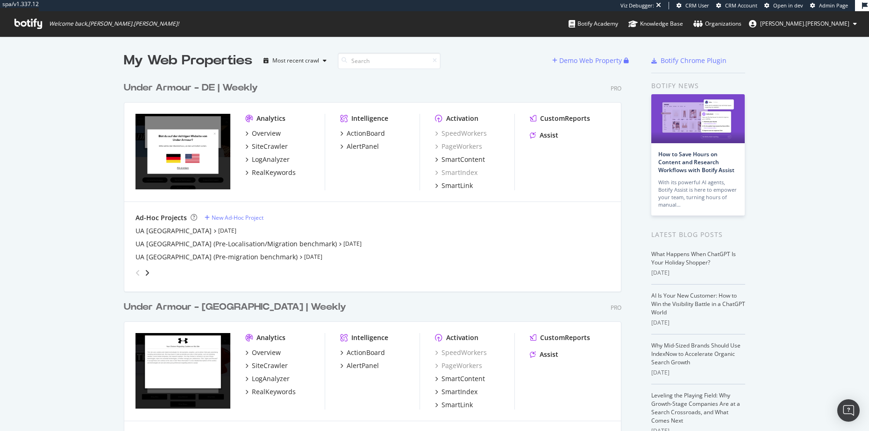
click at [245, 89] on div "Under Armour - DE | Weekly" at bounding box center [191, 88] width 134 height 14
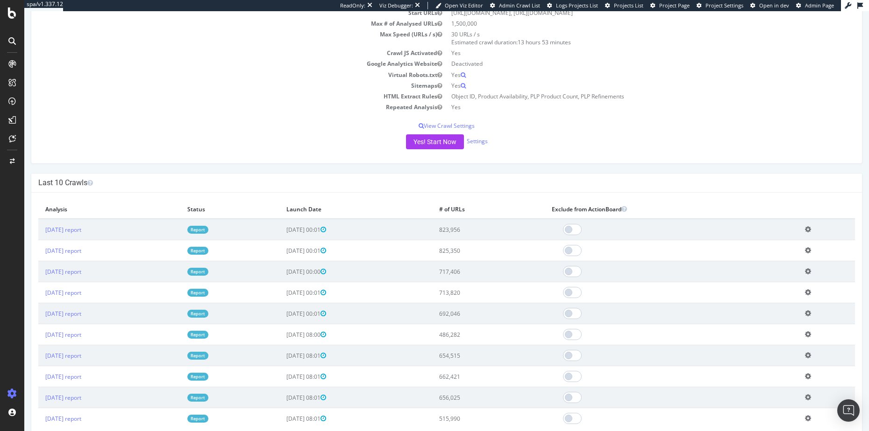
scroll to position [155, 0]
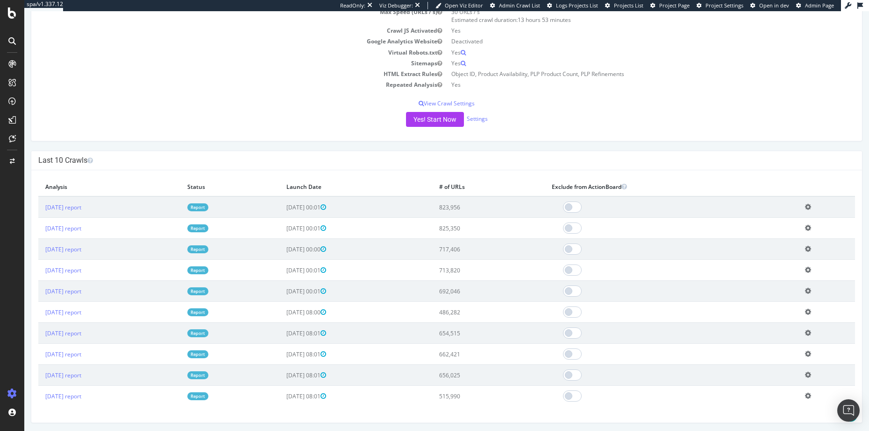
drag, startPoint x: 499, startPoint y: 230, endPoint x: 460, endPoint y: 208, distance: 44.5
click at [460, 208] on tbody "[DATE] report Report [DATE] 00:01 823,956 Add name Delete analysis [DATE] repor…" at bounding box center [446, 302] width 816 height 210
click at [431, 208] on td "[DATE] 00:01" at bounding box center [355, 207] width 152 height 21
drag, startPoint x: 476, startPoint y: 208, endPoint x: 493, endPoint y: 237, distance: 34.1
click at [493, 237] on tbody "[DATE] report Report [DATE] 00:01 823,956 Add name Delete analysis [DATE] repor…" at bounding box center [446, 302] width 816 height 210
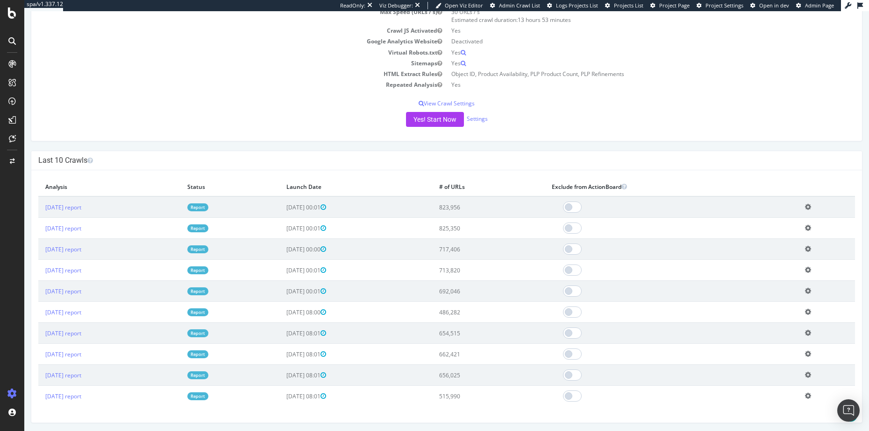
click at [493, 237] on td "825,350" at bounding box center [488, 228] width 113 height 21
drag, startPoint x: 493, startPoint y: 237, endPoint x: 471, endPoint y: 205, distance: 39.0
click at [471, 205] on tbody "2025 Aug. 28th report Report 2025-08-29 00:01 823,956 Add name Delete analysis …" at bounding box center [446, 302] width 816 height 210
click at [471, 205] on td "823,956" at bounding box center [488, 207] width 113 height 21
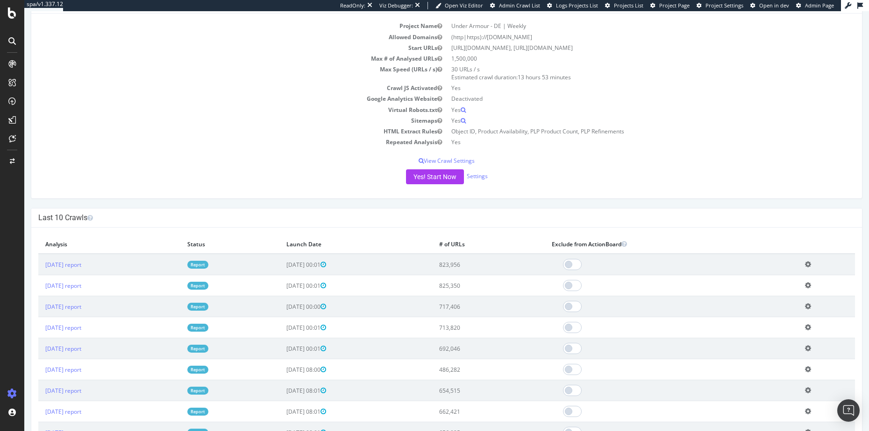
scroll to position [0, 0]
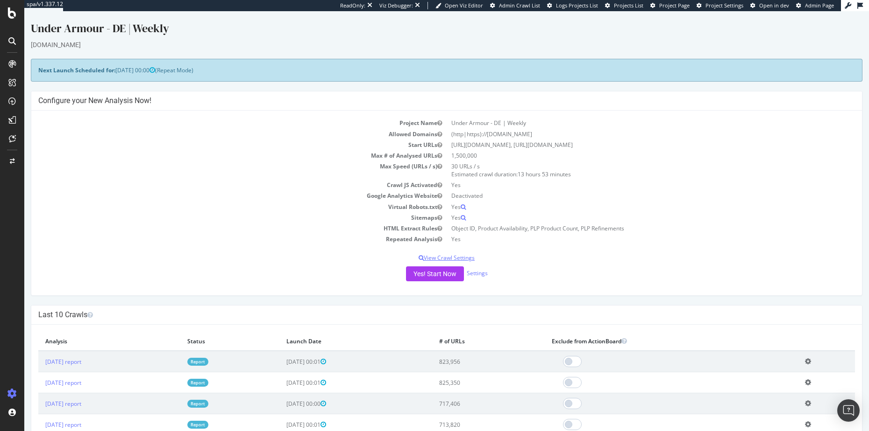
click at [455, 260] on p "View Crawl Settings" at bounding box center [446, 258] width 816 height 8
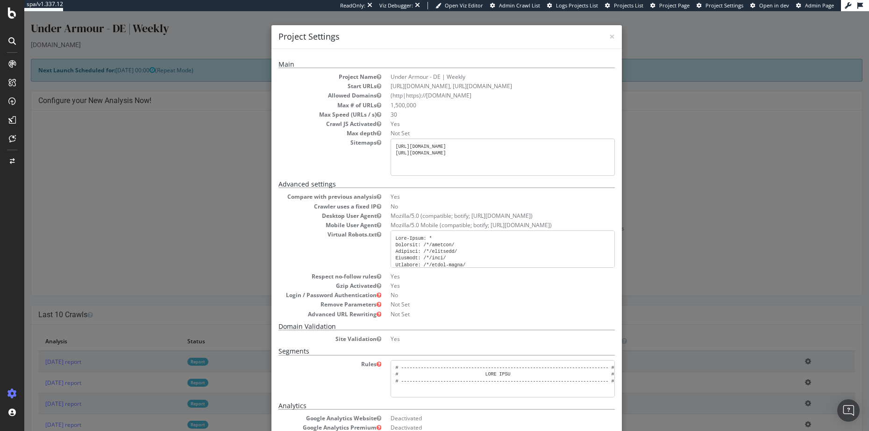
click at [710, 254] on div "× Close Project Settings Main Project Name Under Armour - DE | Weekly Start URL…" at bounding box center [446, 221] width 844 height 420
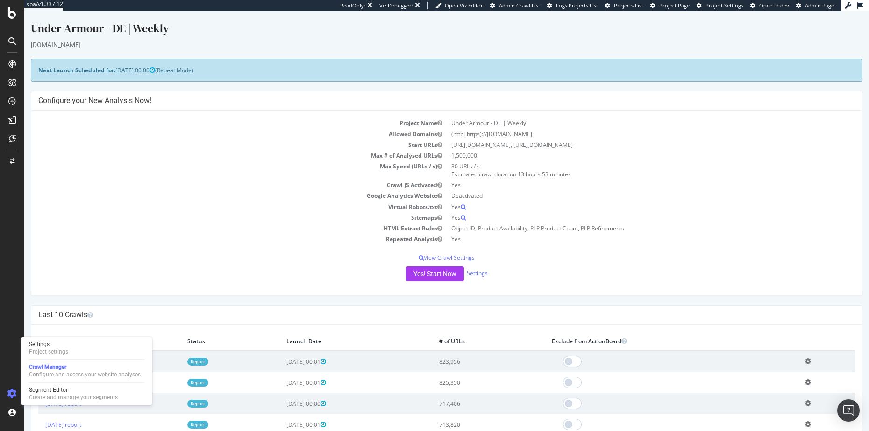
click at [95, 283] on div "Project Name Under Armour - DE | Weekly Allowed Domains (http|https)://www.unde…" at bounding box center [446, 203] width 830 height 185
click at [75, 356] on td "2025 Aug. 28th report" at bounding box center [109, 361] width 142 height 21
click at [77, 361] on link "2025 Aug. 28th report" at bounding box center [63, 362] width 36 height 8
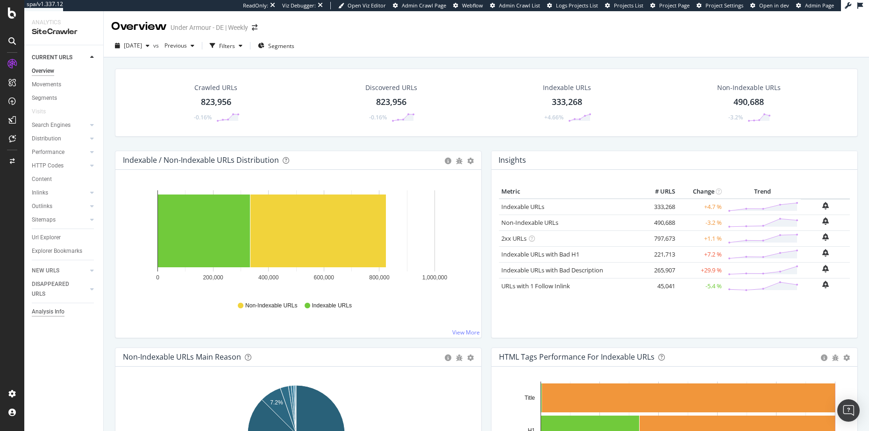
click at [39, 314] on div "Analysis Info" at bounding box center [48, 312] width 33 height 10
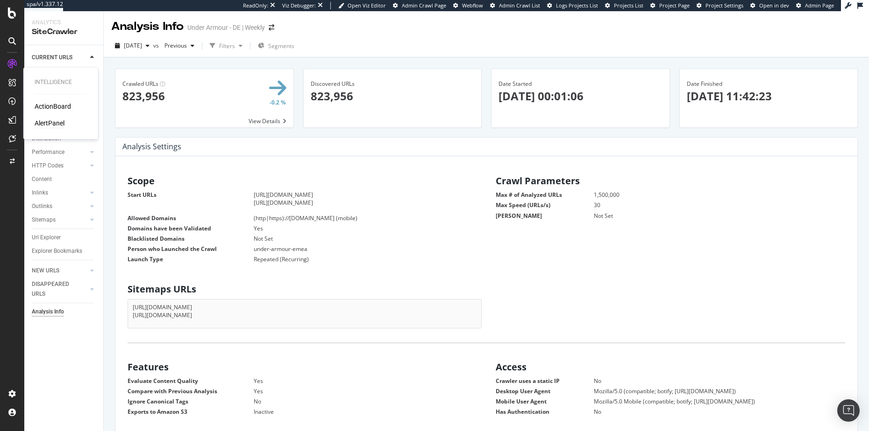
click at [58, 124] on div "AlertPanel" at bounding box center [50, 123] width 30 height 9
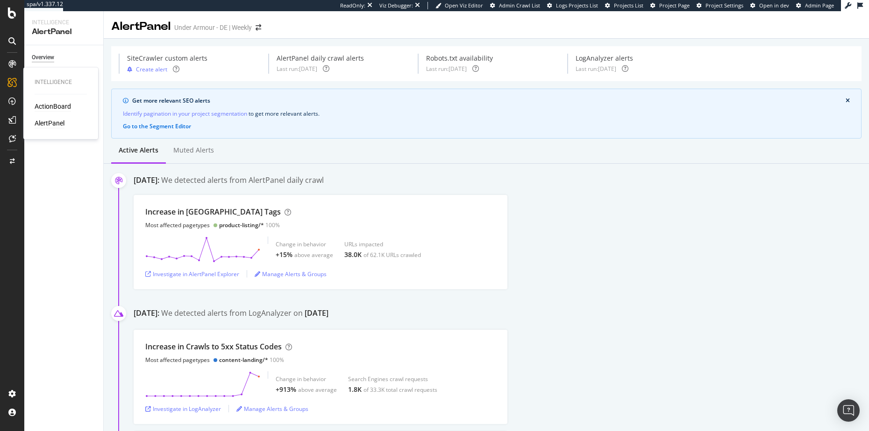
click at [54, 104] on div "ActionBoard" at bounding box center [53, 106] width 36 height 9
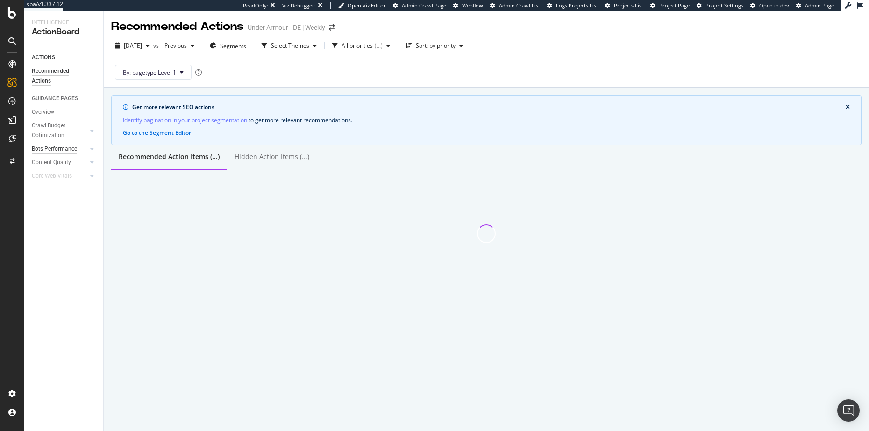
click at [63, 145] on div "Bots Performance" at bounding box center [54, 149] width 45 height 10
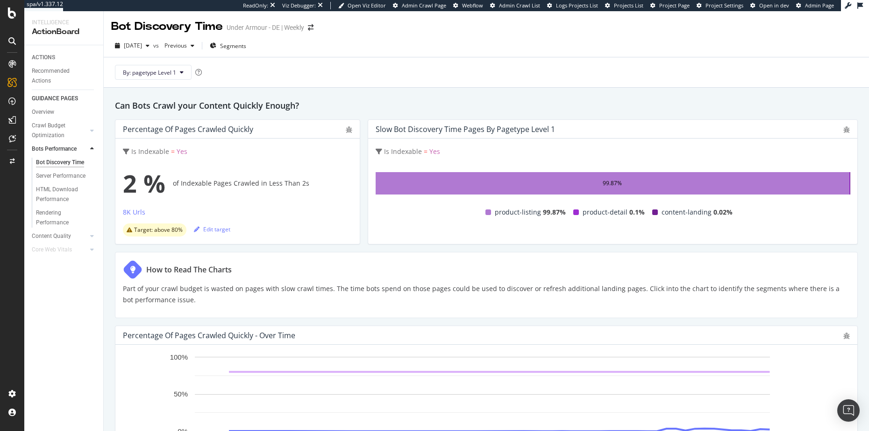
click at [74, 163] on div "Bot Discovery Time" at bounding box center [60, 163] width 48 height 10
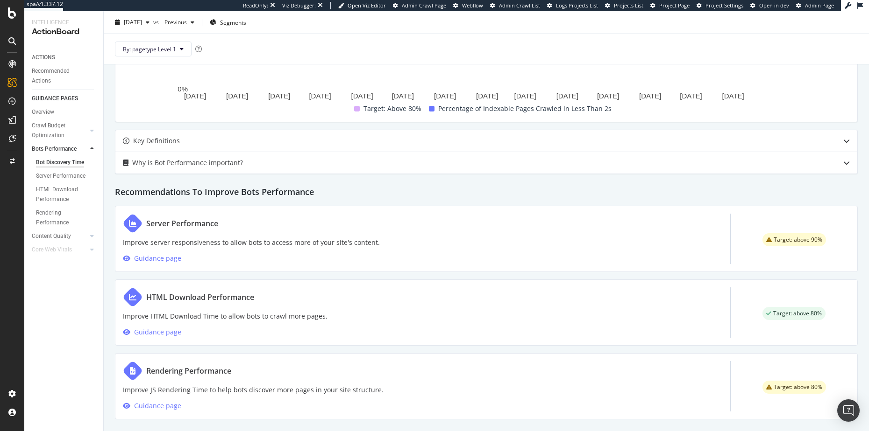
scroll to position [351, 0]
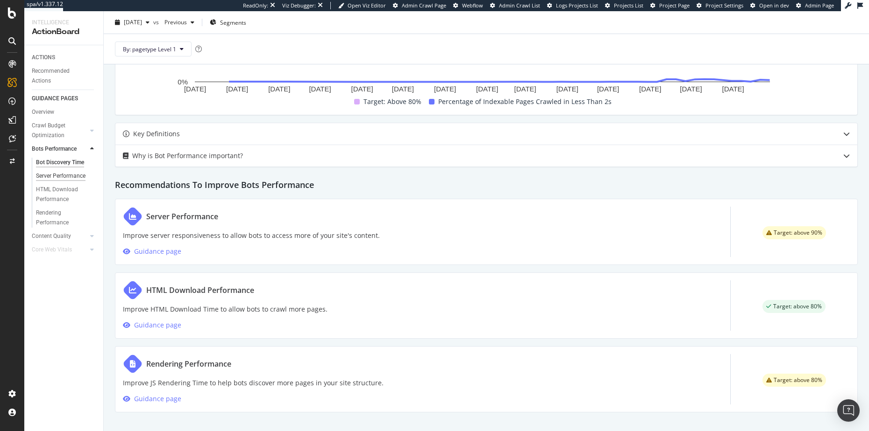
click at [83, 175] on div "Server Performance" at bounding box center [61, 176] width 50 height 10
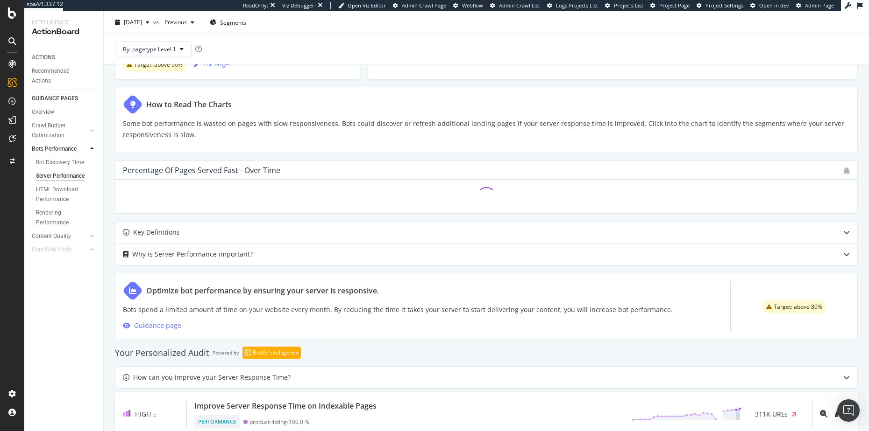
scroll to position [190, 0]
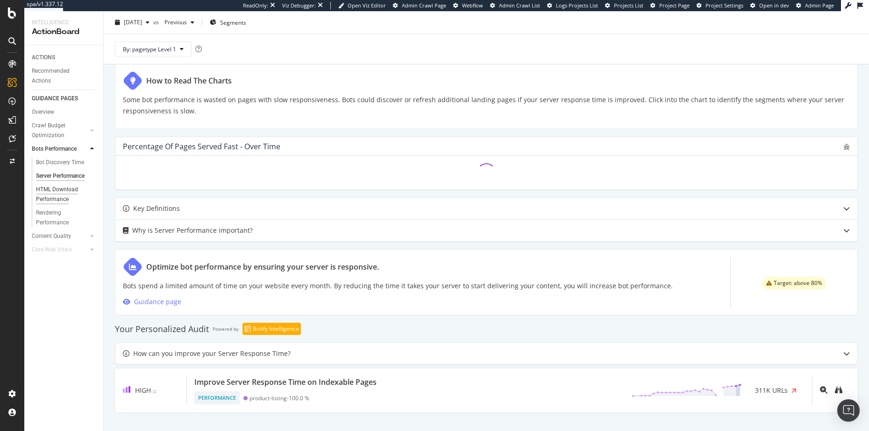
click at [61, 196] on div "HTML Download Performance" at bounding box center [63, 195] width 54 height 20
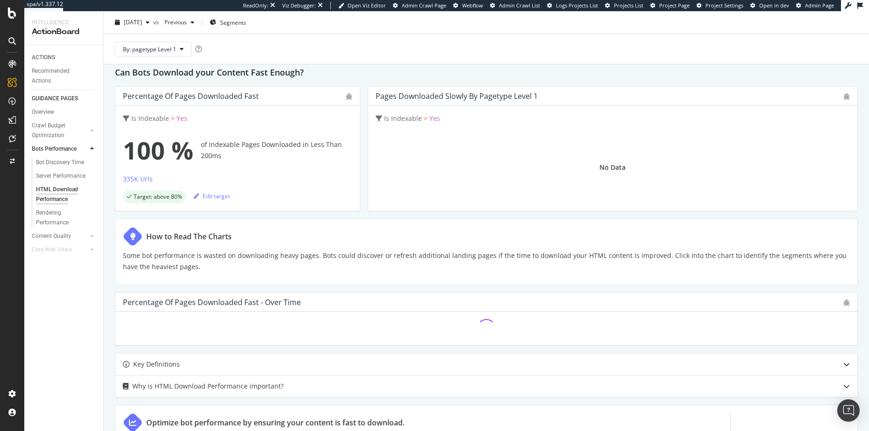
scroll to position [92, 0]
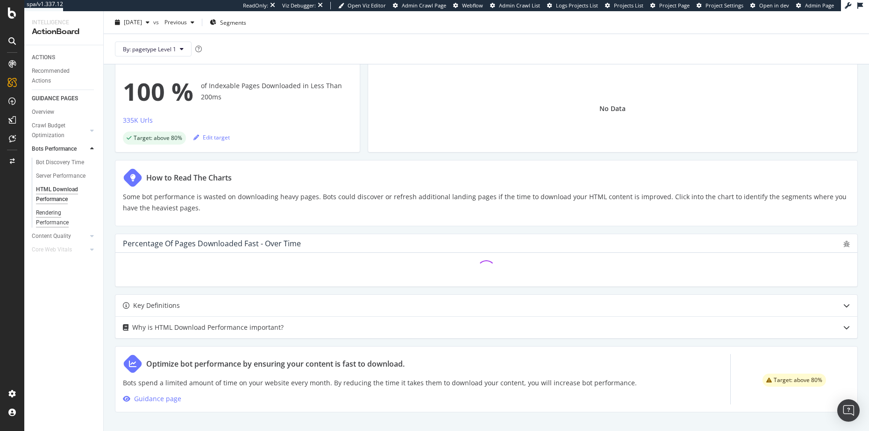
click at [54, 219] on div "Rendering Performance" at bounding box center [62, 218] width 52 height 20
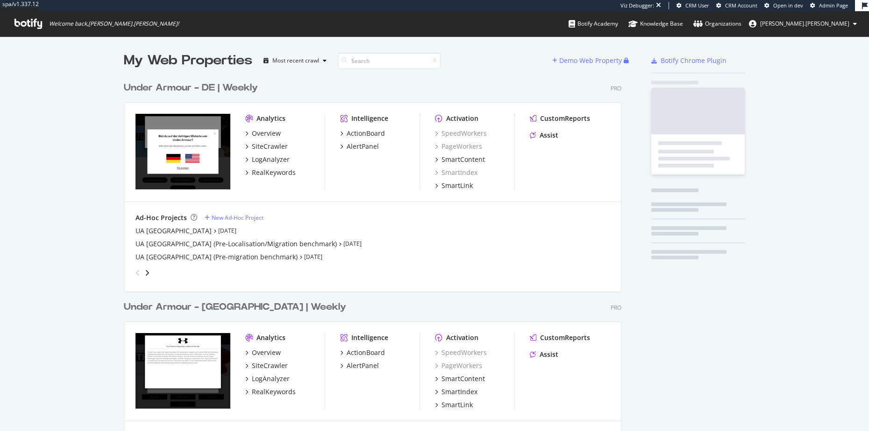
scroll to position [651, 497]
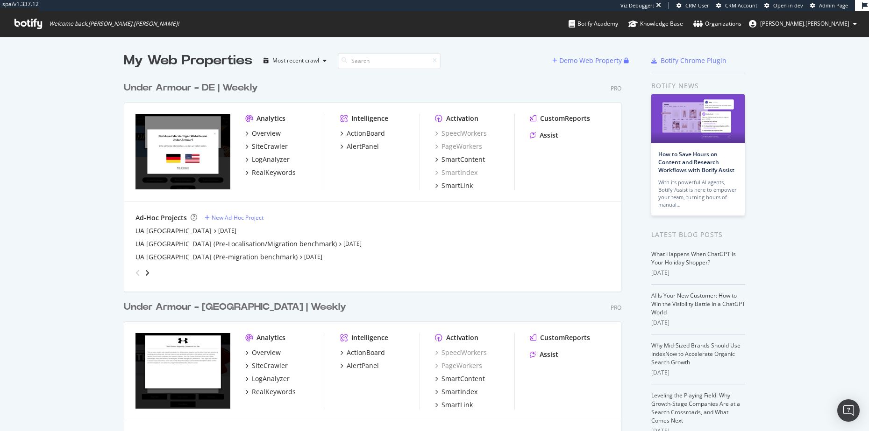
click at [178, 89] on div "Under Armour - DE | Weekly" at bounding box center [191, 88] width 134 height 14
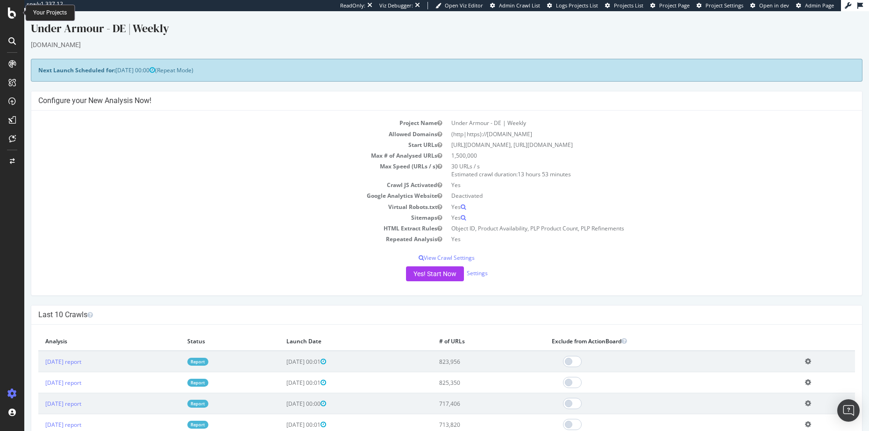
click at [14, 12] on icon at bounding box center [12, 12] width 8 height 11
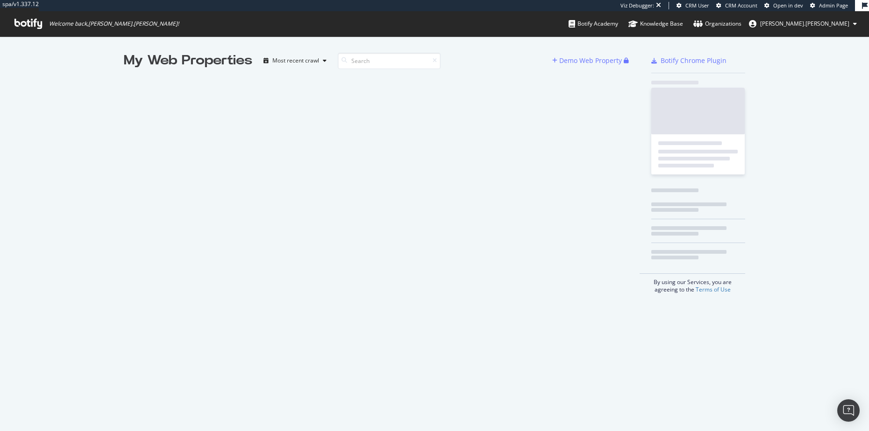
scroll to position [424, 853]
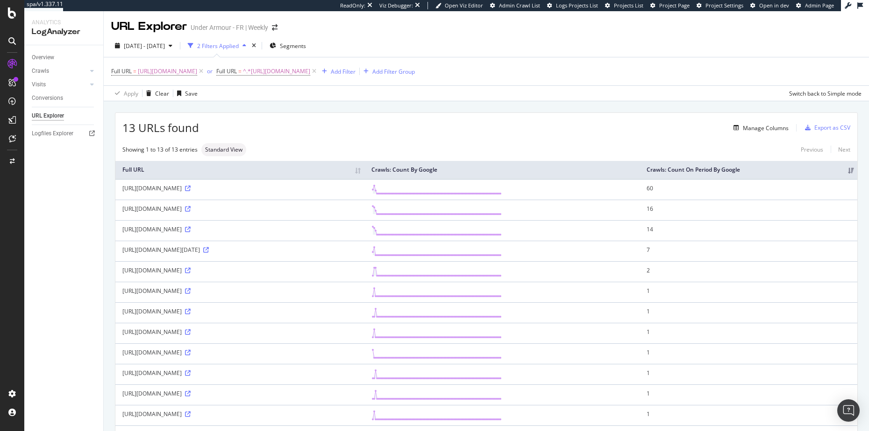
click at [639, 172] on th "Crawls: Count By Google" at bounding box center [501, 170] width 275 height 18
click at [639, 176] on th "Crawls: Count By Google" at bounding box center [501, 170] width 275 height 18
click at [56, 133] on div "Logfiles Explorer" at bounding box center [53, 134] width 42 height 10
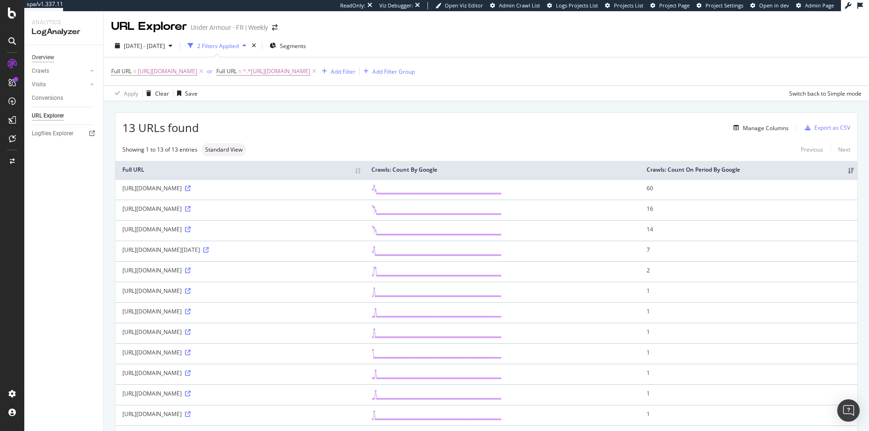
click at [49, 58] on div "Overview" at bounding box center [43, 58] width 22 height 10
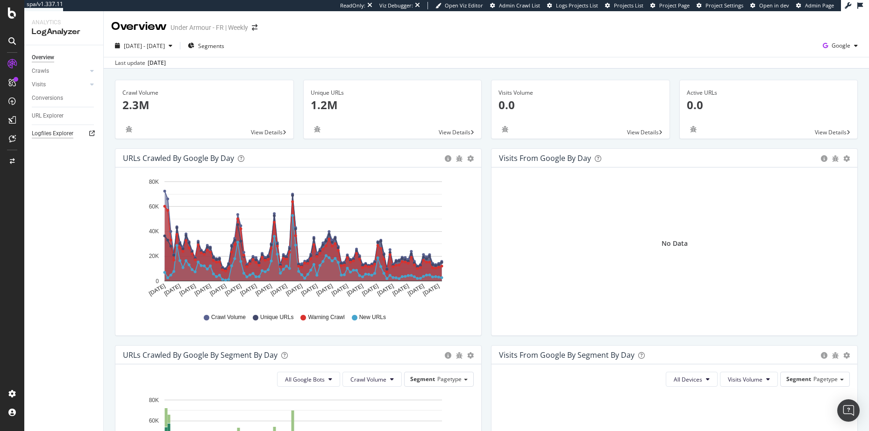
click at [56, 132] on div "Logfiles Explorer" at bounding box center [53, 134] width 42 height 10
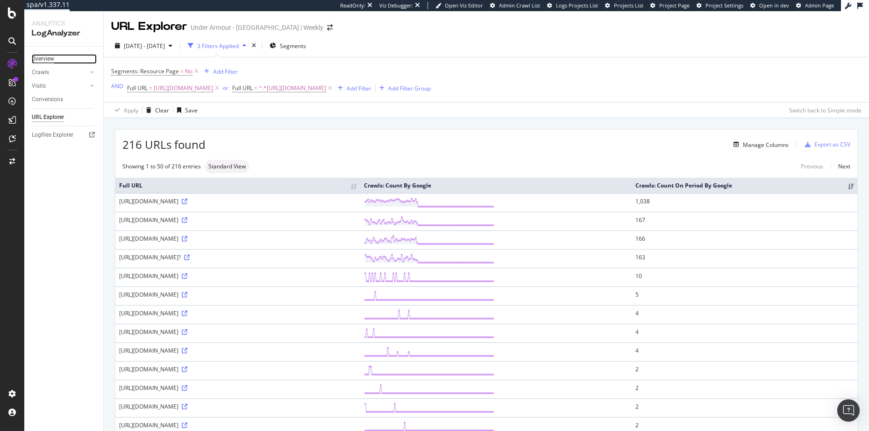
click at [40, 60] on div "Overview" at bounding box center [43, 59] width 22 height 10
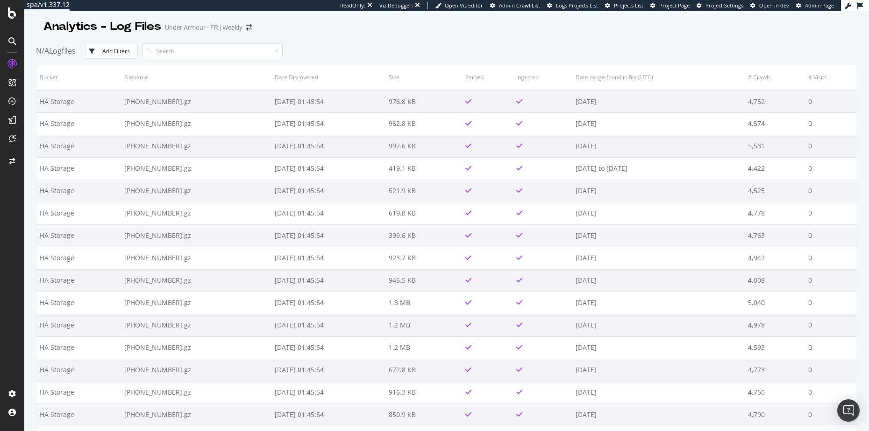
click at [191, 28] on div "Under Armour - FR | Weekly" at bounding box center [204, 27] width 78 height 9
click at [186, 29] on div "Under Armour - FR | Weekly" at bounding box center [204, 27] width 78 height 9
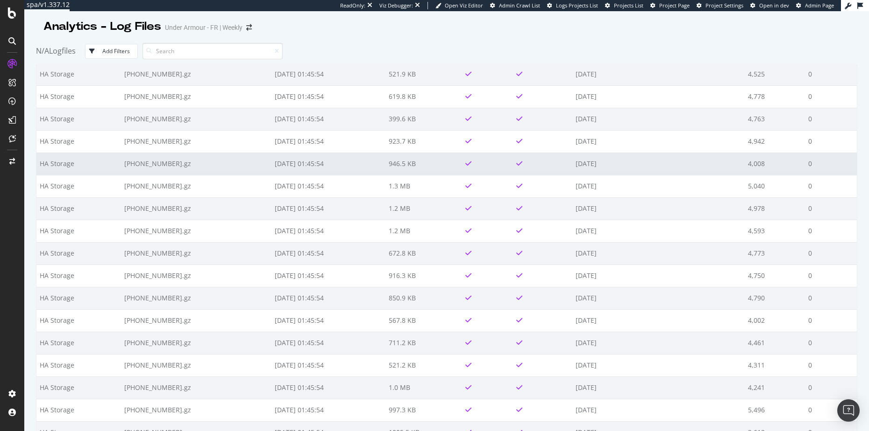
scroll to position [118, 0]
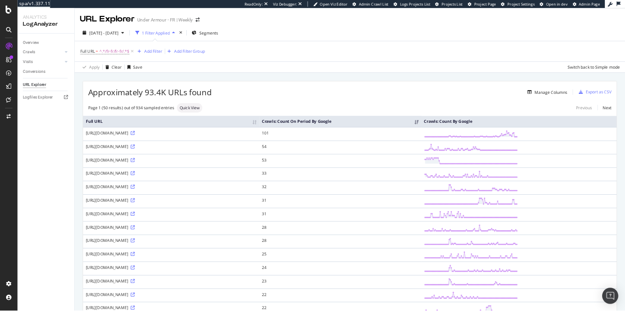
scroll to position [2, 0]
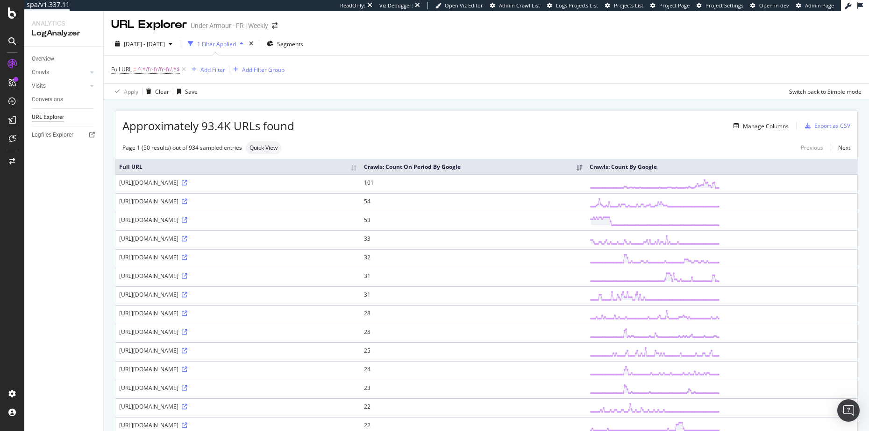
click at [445, 72] on div "Full URL = ^.*/fr-fr/fr-fr/.*$ Add Filter Add Filter Group" at bounding box center [486, 70] width 750 height 28
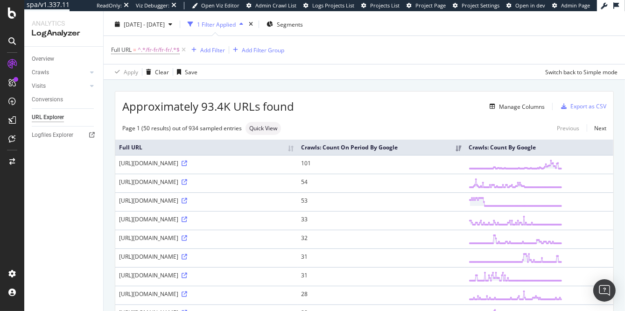
scroll to position [79, 0]
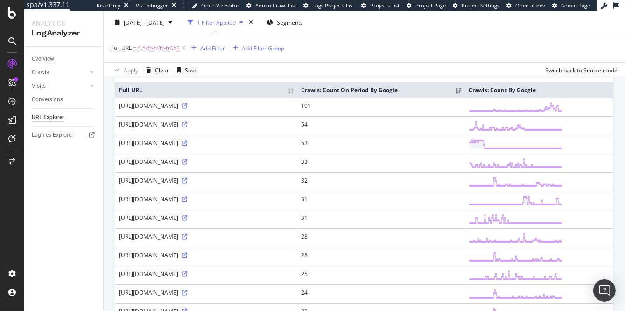
click at [566, 92] on th "Crawls: Count By Google" at bounding box center [539, 89] width 149 height 15
click at [551, 93] on th "Crawls: Count By Google" at bounding box center [539, 89] width 149 height 15
drag, startPoint x: 219, startPoint y: 112, endPoint x: 193, endPoint y: 113, distance: 26.2
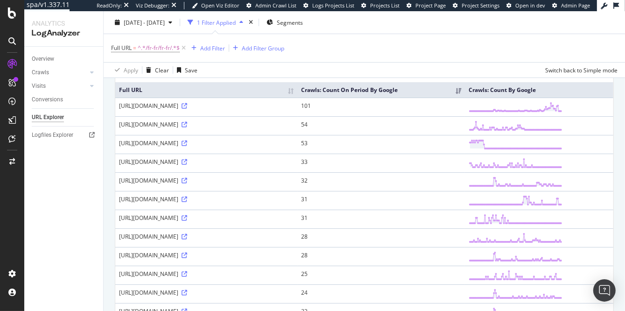
click at [193, 110] on div "https://www.underarmour.fr/fr-fr/fr-fr/p/sacs_a_dos/ua%C2%A0hustle_sport%C2%A06…" at bounding box center [206, 106] width 175 height 8
click at [329, 49] on div "Full URL = ^.*/fr-fr/fr-fr/.*$ Add Filter Add Filter Group" at bounding box center [364, 48] width 507 height 28
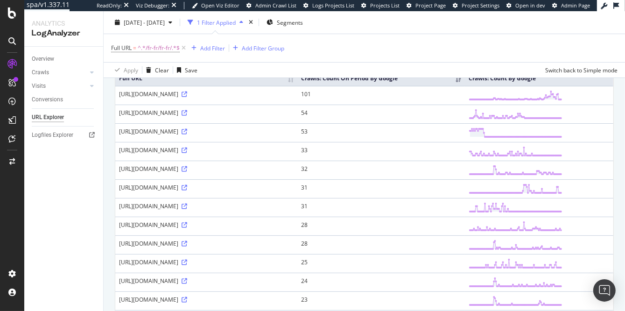
scroll to position [0, 0]
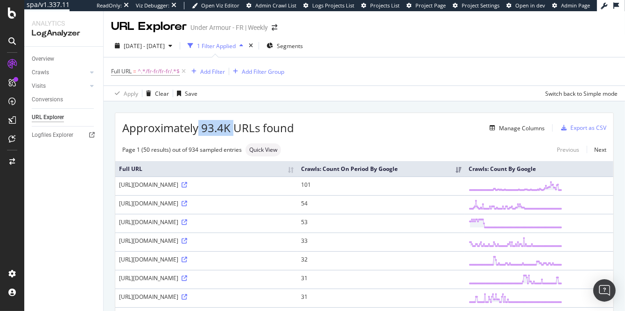
drag, startPoint x: 233, startPoint y: 129, endPoint x: 199, endPoint y: 129, distance: 33.6
click at [199, 129] on span "Approximately 93.4K URLs found" at bounding box center [208, 128] width 172 height 16
click at [203, 128] on span "Approximately 93.4K URLs found" at bounding box center [208, 128] width 172 height 16
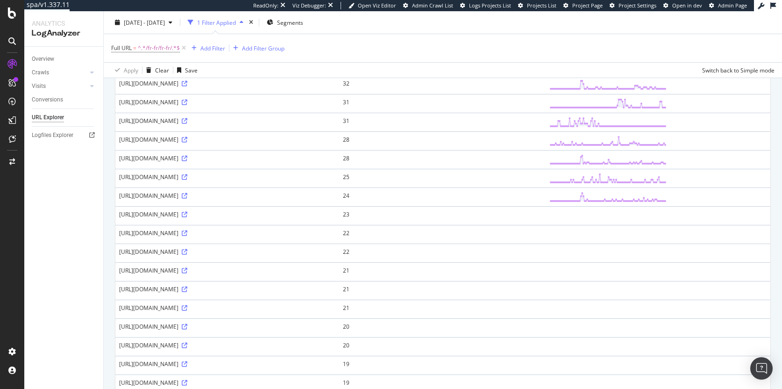
scroll to position [177, 0]
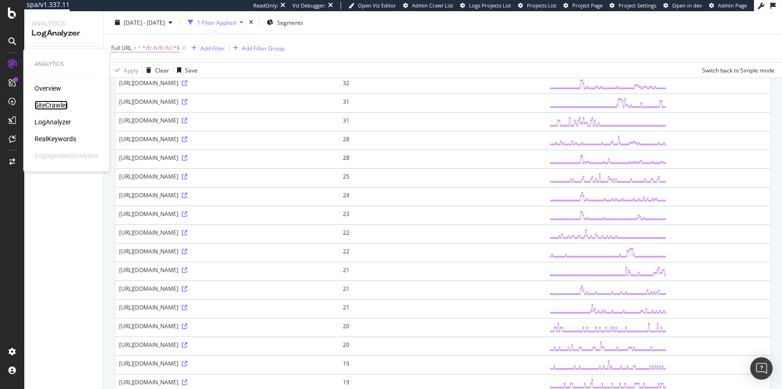
click at [42, 103] on div "SiteCrawler" at bounding box center [51, 104] width 33 height 9
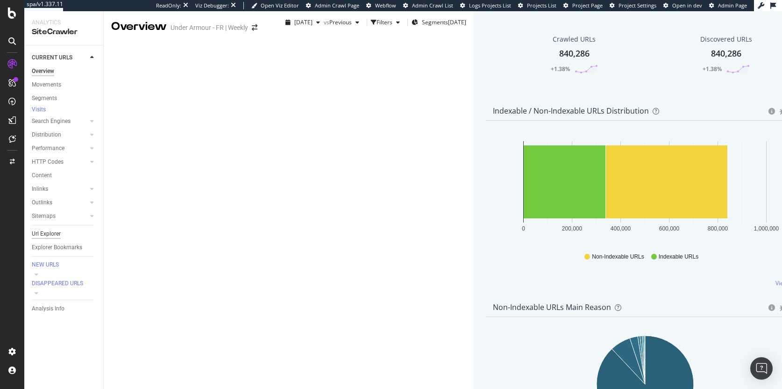
click at [49, 238] on div "Url Explorer" at bounding box center [46, 234] width 29 height 10
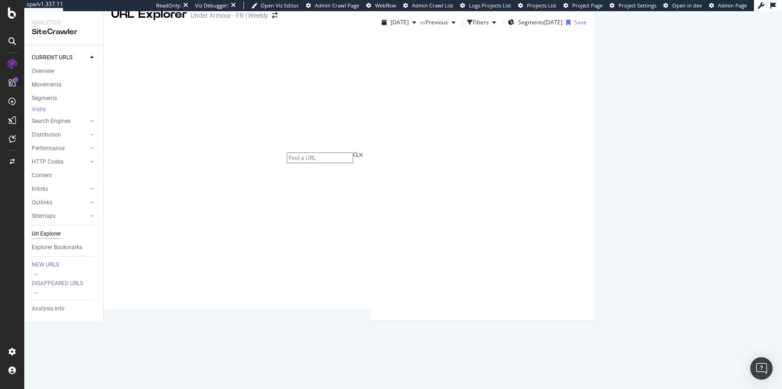
scroll to position [13, 0]
click at [473, 26] on div "Filters" at bounding box center [481, 22] width 16 height 8
click at [390, 51] on div "Add Filter" at bounding box center [402, 47] width 25 height 8
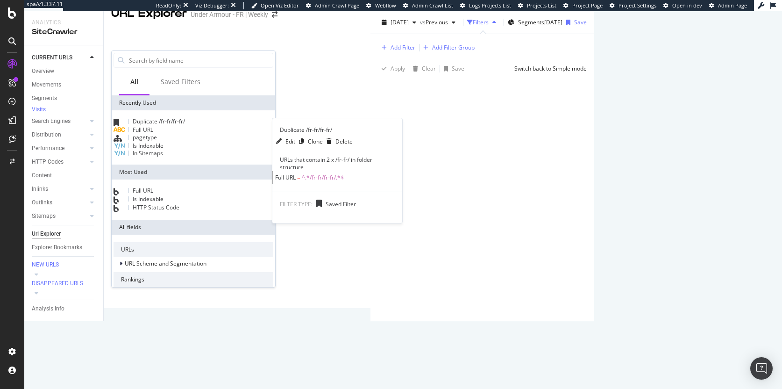
click at [151, 125] on span "Duplicate /fr-fr/fr-fr/" at bounding box center [159, 121] width 52 height 8
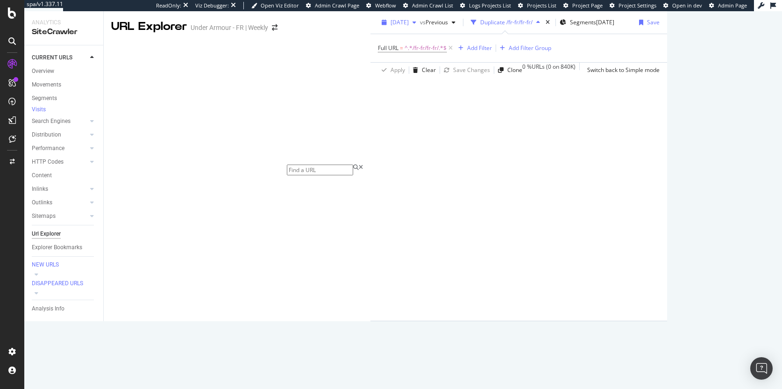
click at [378, 29] on div "[DATE]" at bounding box center [399, 22] width 42 height 14
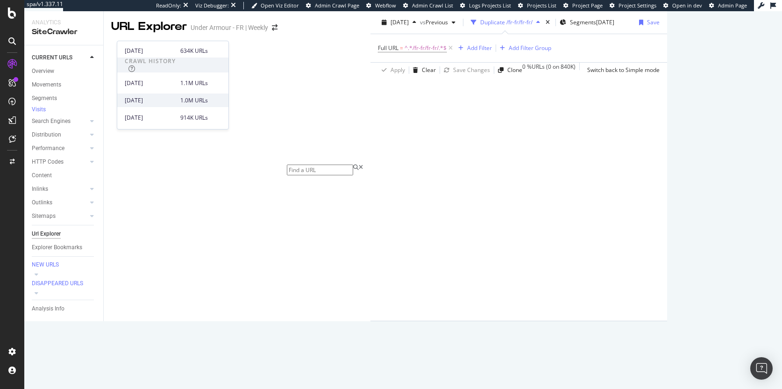
scroll to position [179, 0]
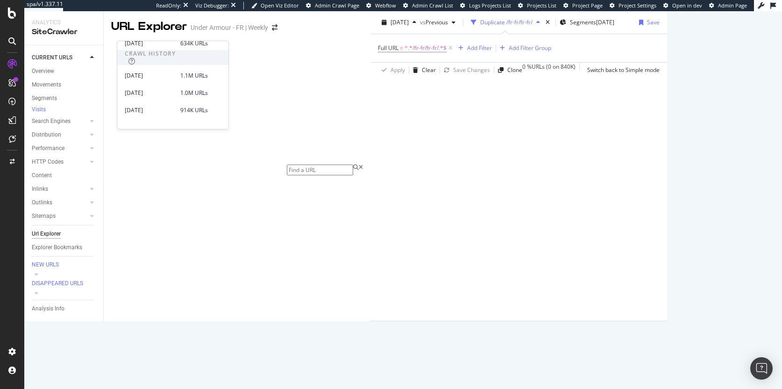
click at [407, 60] on div "Full URL = ^.*/fr-fr/fr-fr/.*$ Add Filter Add Filter Group" at bounding box center [519, 48] width 282 height 28
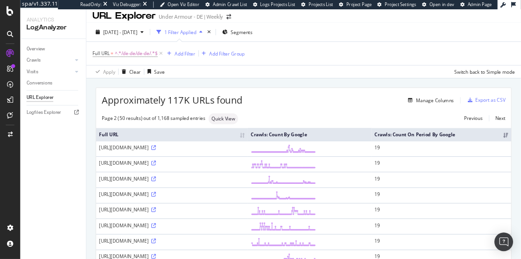
scroll to position [7, 0]
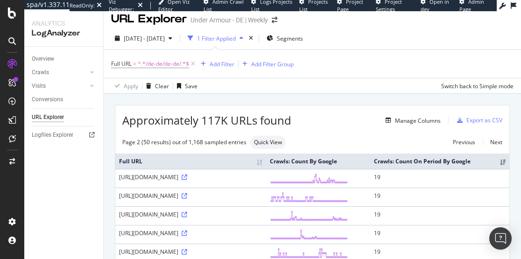
click at [228, 181] on div "https://www.underarmour.de/de-de/de-de/p/kapuzen-_und_sweatshirts/ua_tech_textu…" at bounding box center [190, 177] width 143 height 8
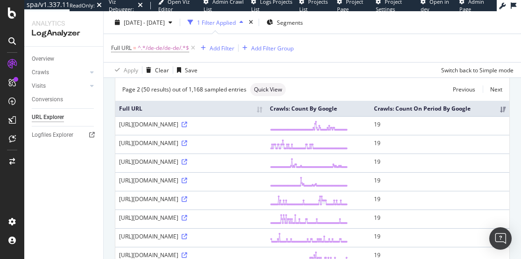
drag, startPoint x: 231, startPoint y: 139, endPoint x: 196, endPoint y: 139, distance: 34.6
click at [196, 128] on div "https://www.underarmour.de/de-de/de-de/p/kapuzen-_und_sweatshirts/ua_tech_textu…" at bounding box center [190, 124] width 143 height 8
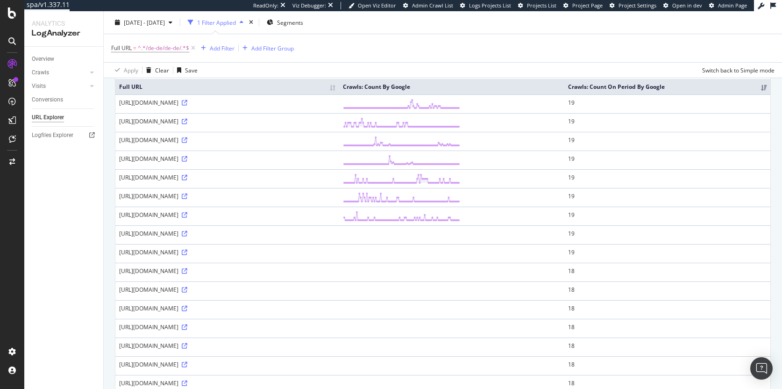
scroll to position [82, 0]
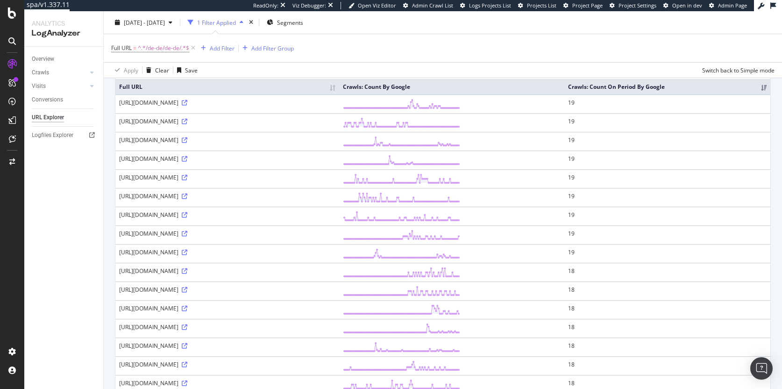
drag, startPoint x: 442, startPoint y: 135, endPoint x: 538, endPoint y: 138, distance: 95.8
click at [335, 125] on div "https://www.underarmour.de/de-de/de-de/p/leggings_und_strumpfhosen/ua_launch_tr…" at bounding box center [227, 121] width 216 height 8
click at [210, 125] on div "https://www.underarmour.de/de-de/de-de/p/leggings_und_strumpfhosen/ua_launch_tr…" at bounding box center [227, 121] width 216 height 8
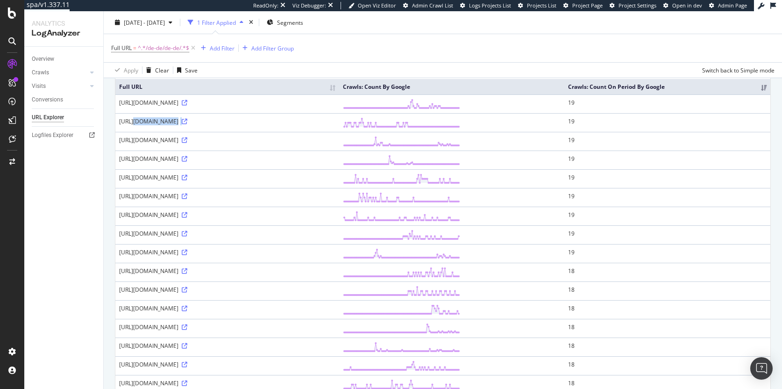
click at [210, 125] on div "https://www.underarmour.de/de-de/de-de/p/leggings_und_strumpfhosen/ua_launch_tr…" at bounding box center [227, 121] width 216 height 8
click at [199, 125] on div "https://www.underarmour.de/de-de/de-de/p/leggings_und_strumpfhosen/ua_launch_tr…" at bounding box center [227, 121] width 216 height 8
drag, startPoint x: 234, startPoint y: 112, endPoint x: 193, endPoint y: 112, distance: 40.6
click at [193, 106] on div "https://www.underarmour.de/de-de/de-de/p/kapuzen-_und_sweatshirts/ua_tech_textu…" at bounding box center [227, 103] width 216 height 8
click at [12, 15] on icon at bounding box center [12, 12] width 8 height 11
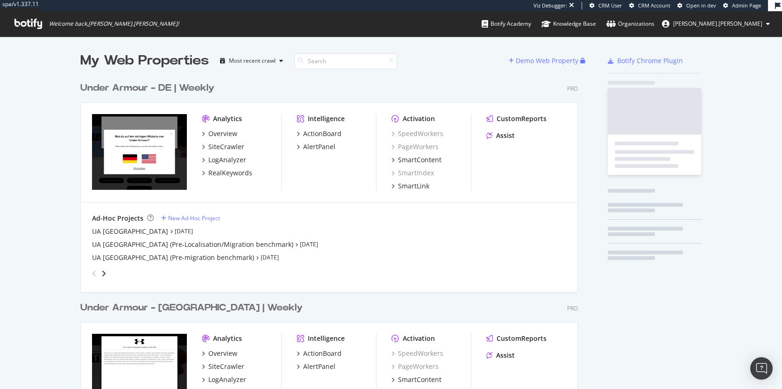
scroll to position [651, 498]
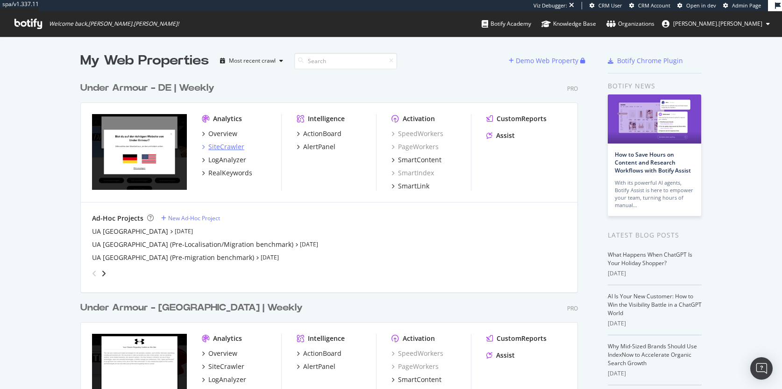
click at [227, 145] on div "SiteCrawler" at bounding box center [226, 146] width 36 height 9
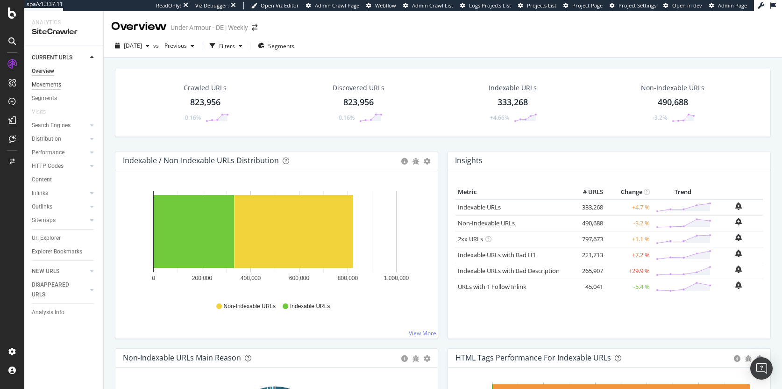
click at [57, 84] on div "Movements" at bounding box center [46, 85] width 29 height 10
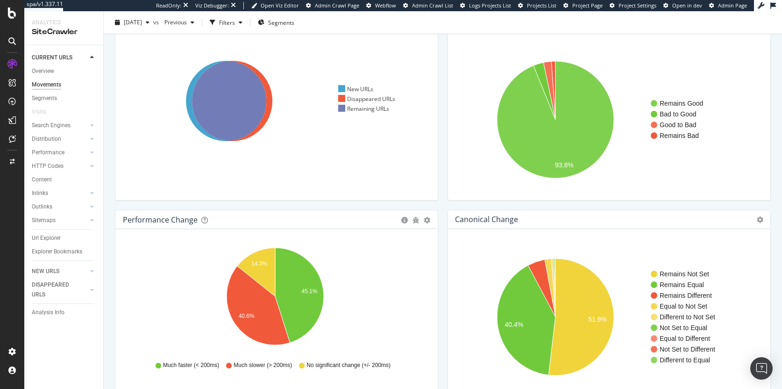
scroll to position [56, 0]
click at [546, 70] on icon "A chart." at bounding box center [549, 91] width 12 height 58
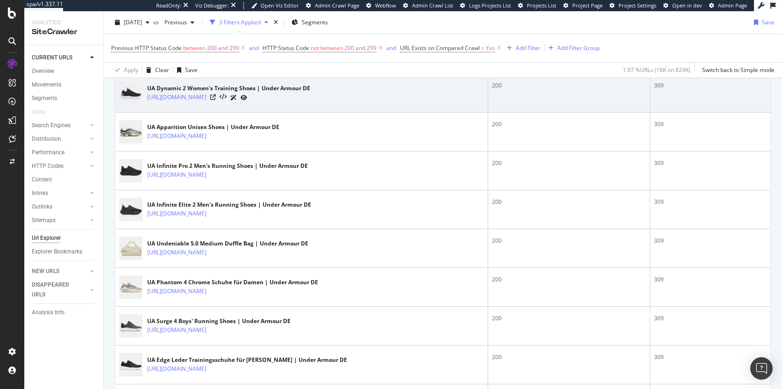
scroll to position [1072, 0]
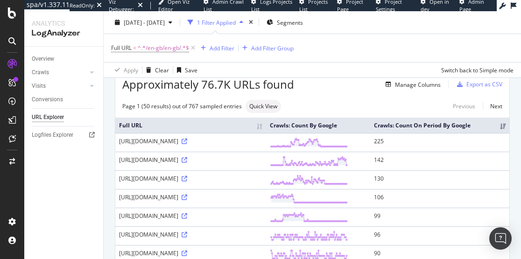
scroll to position [52, 0]
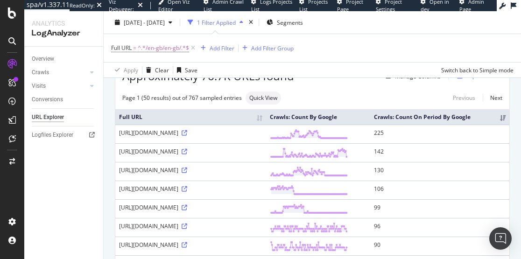
drag, startPoint x: 239, startPoint y: 148, endPoint x: 204, endPoint y: 149, distance: 34.6
click at [204, 137] on div "[URL][DOMAIN_NAME]" at bounding box center [190, 133] width 143 height 8
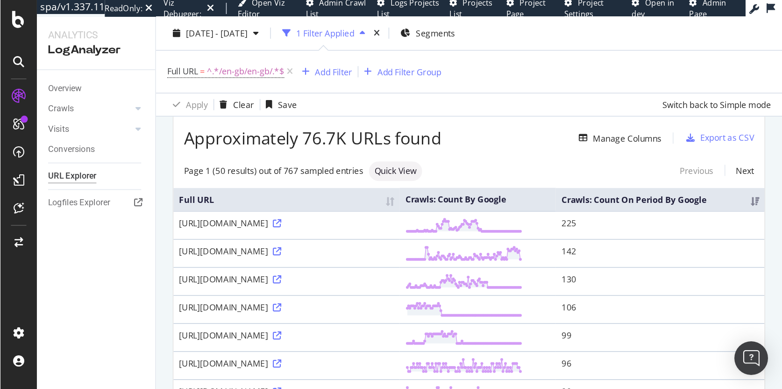
scroll to position [0, 0]
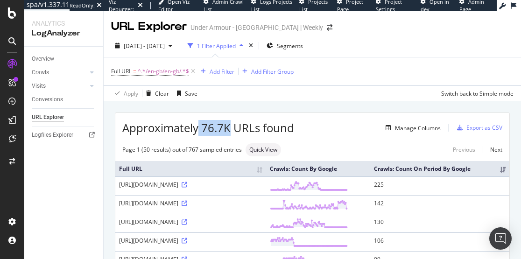
drag, startPoint x: 227, startPoint y: 129, endPoint x: 199, endPoint y: 127, distance: 28.5
click at [199, 127] on span "Approximately 76.7K URLs found" at bounding box center [208, 128] width 172 height 16
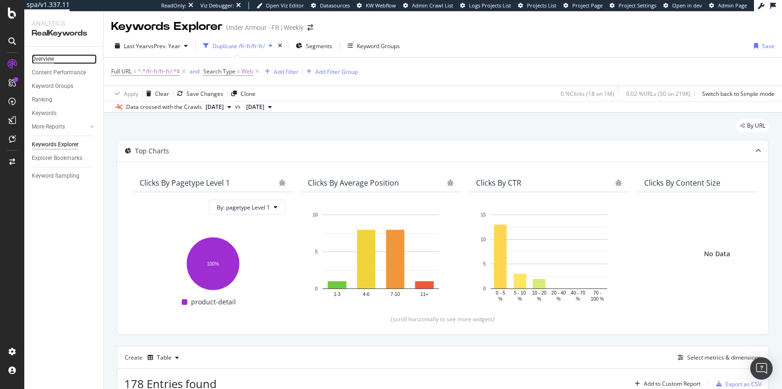
click at [46, 57] on div "Overview" at bounding box center [43, 59] width 22 height 10
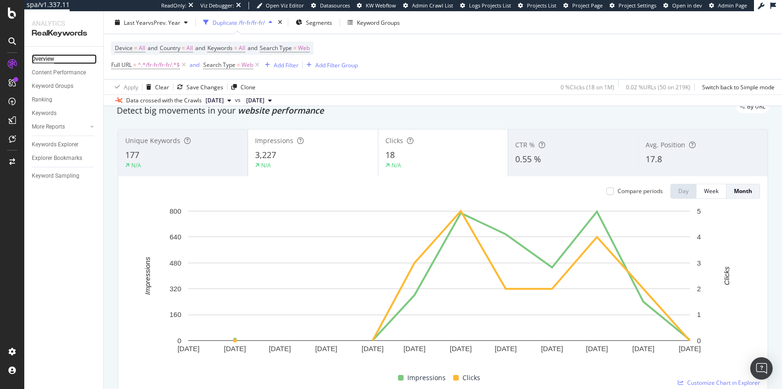
scroll to position [37, 0]
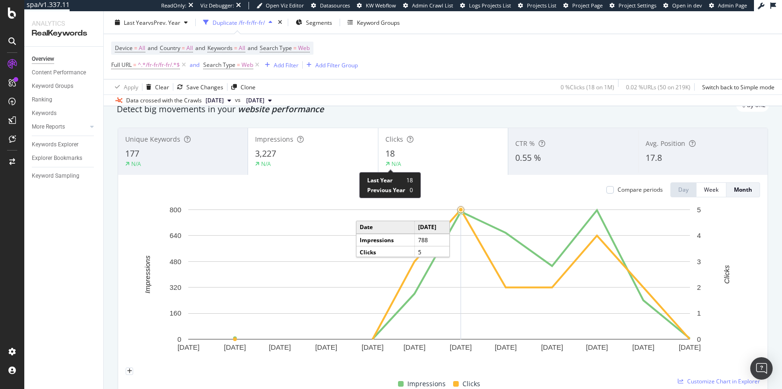
click at [385, 163] on icon at bounding box center [387, 164] width 4 height 6
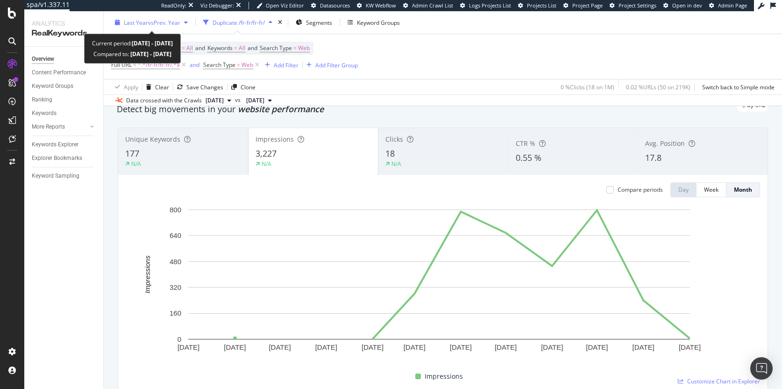
click at [160, 20] on span "vs Prev. Year" at bounding box center [164, 22] width 32 height 8
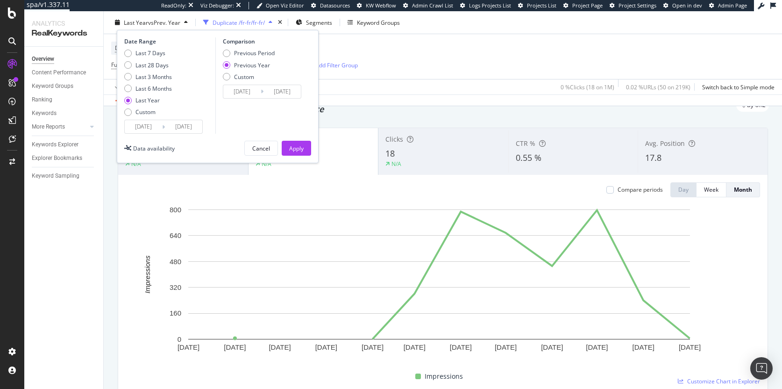
click at [444, 57] on div "Device = All and Country = All and Keywords = All and Search Type = Web Full UR…" at bounding box center [442, 56] width 663 height 45
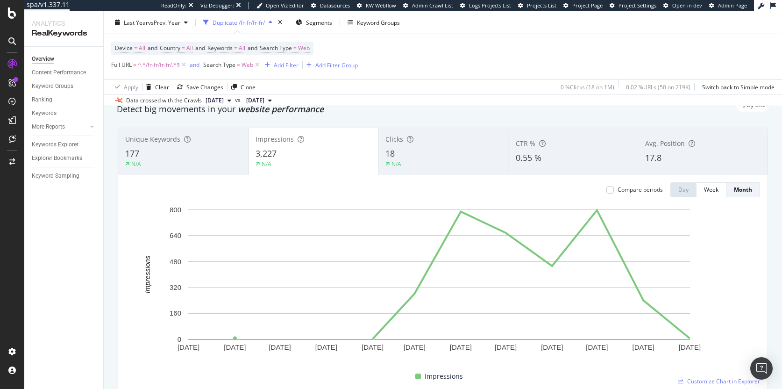
click at [204, 154] on div "177" at bounding box center [183, 154] width 116 height 12
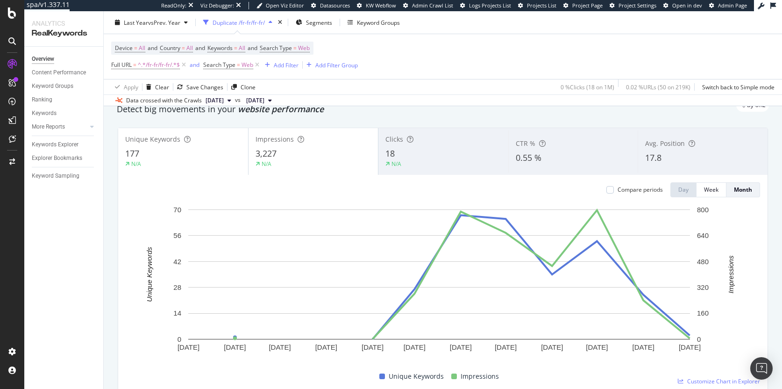
click at [327, 157] on div "3,227" at bounding box center [313, 154] width 116 height 12
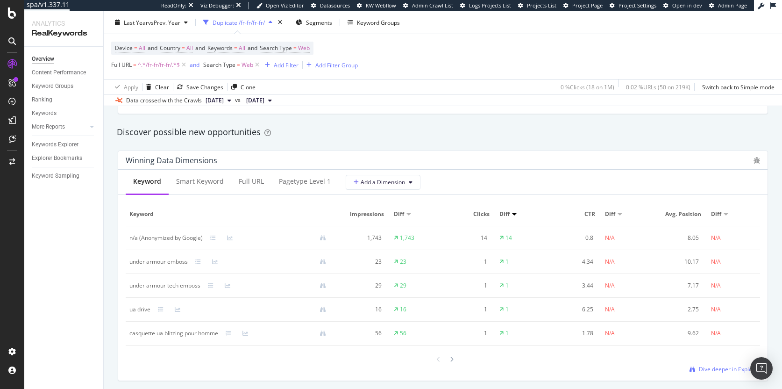
scroll to position [805, 0]
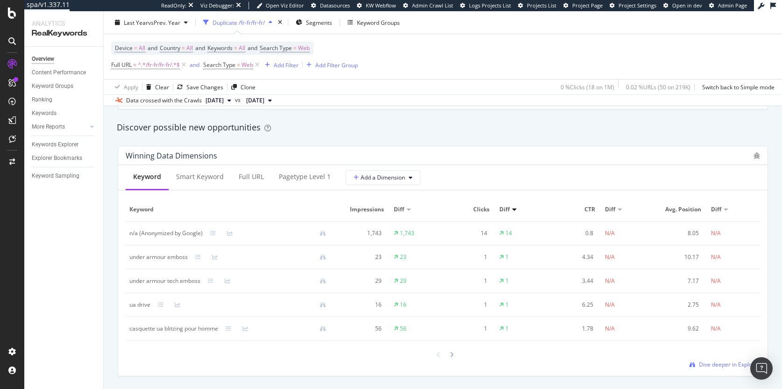
click at [172, 234] on div "n/a (Anonymized by Google)" at bounding box center [165, 233] width 73 height 8
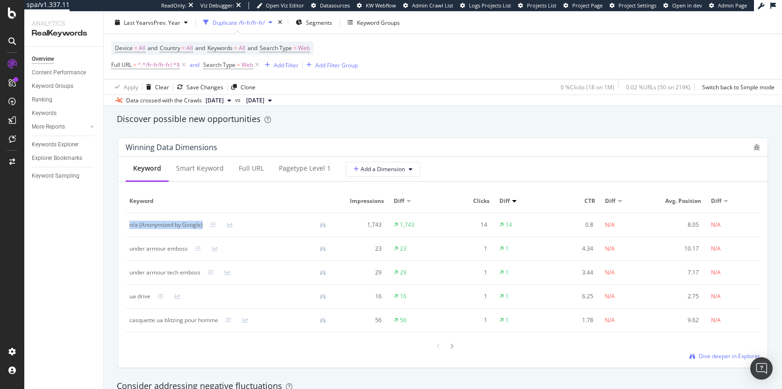
scroll to position [825, 0]
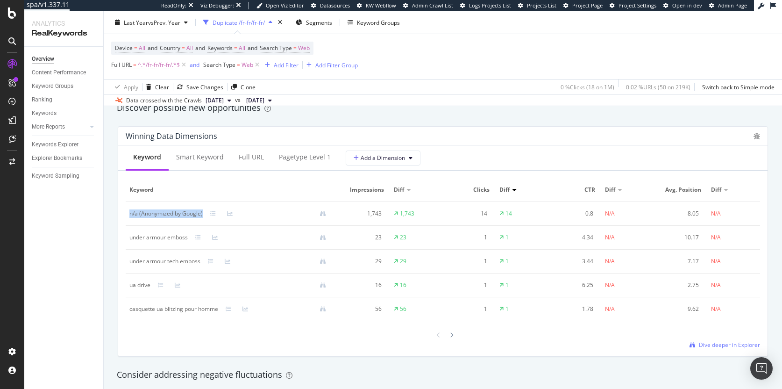
click at [177, 213] on div "n/a (Anonymized by Google)" at bounding box center [165, 213] width 73 height 8
drag, startPoint x: 129, startPoint y: 237, endPoint x: 198, endPoint y: 236, distance: 68.2
click at [198, 236] on div "under armour emboss" at bounding box center [231, 237] width 204 height 8
click at [172, 242] on td "under armour emboss" at bounding box center [232, 238] width 212 height 24
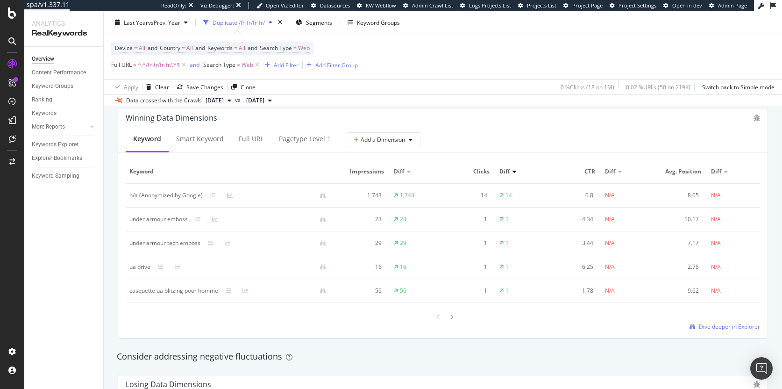
scroll to position [853, 0]
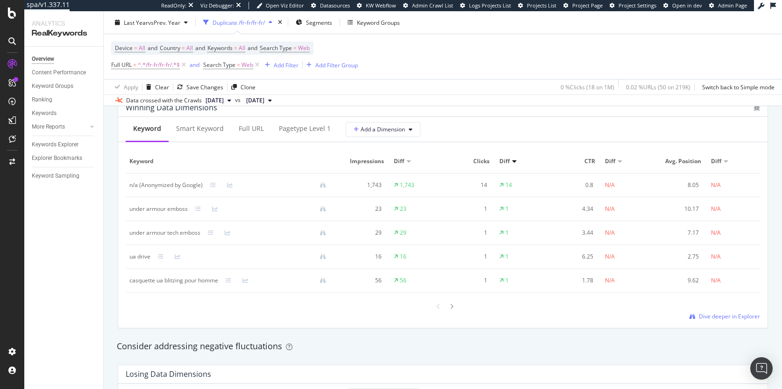
drag, startPoint x: 143, startPoint y: 282, endPoint x: 184, endPoint y: 278, distance: 41.3
click at [185, 277] on div "casquette ua blitzing pour homme" at bounding box center [173, 280] width 89 height 8
click at [451, 304] on div at bounding box center [451, 304] width 8 height 13
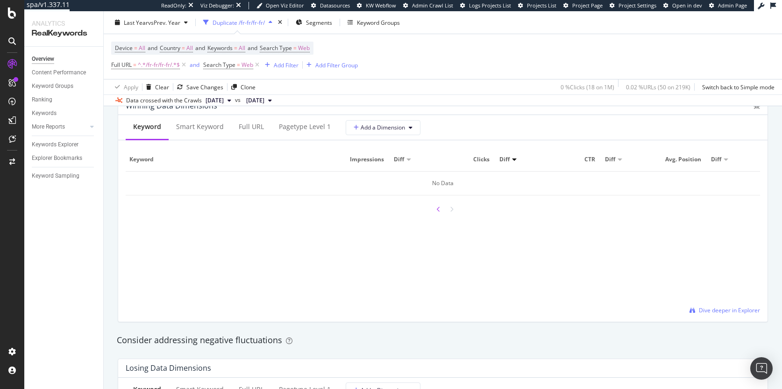
click at [437, 206] on icon at bounding box center [439, 209] width 4 height 6
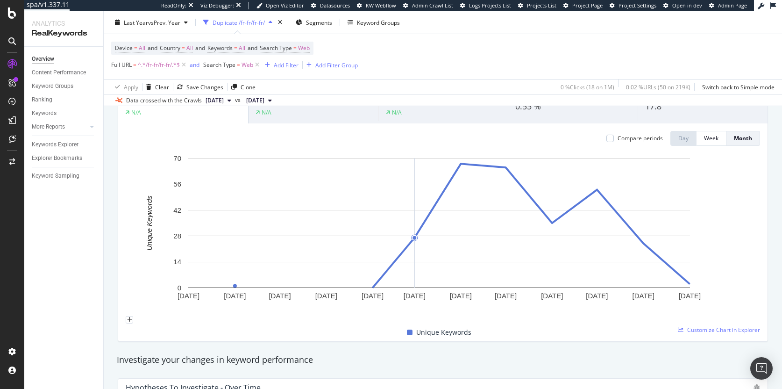
scroll to position [98, 0]
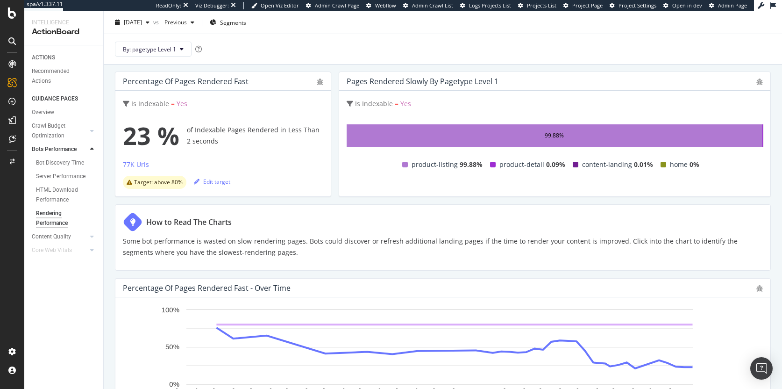
scroll to position [48, 0]
drag, startPoint x: 176, startPoint y: 143, endPoint x: 115, endPoint y: 141, distance: 60.8
click at [115, 141] on div "Is Indexable = Yes 23 % of Indexable Pages Rendered in Less Than 2 seconds 77K …" at bounding box center [222, 144] width 215 height 106
click at [143, 141] on span "23 %" at bounding box center [151, 135] width 57 height 37
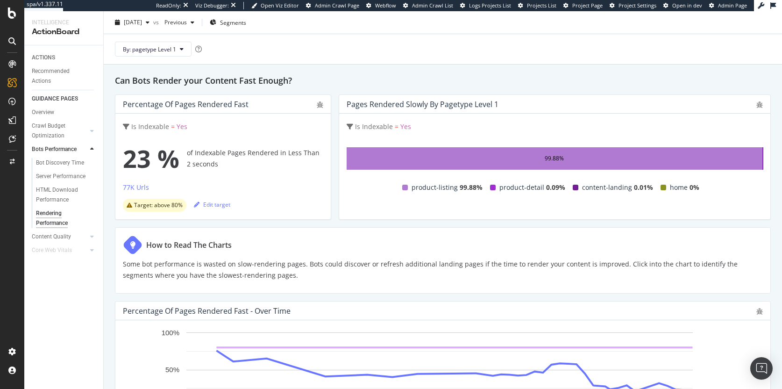
scroll to position [0, 0]
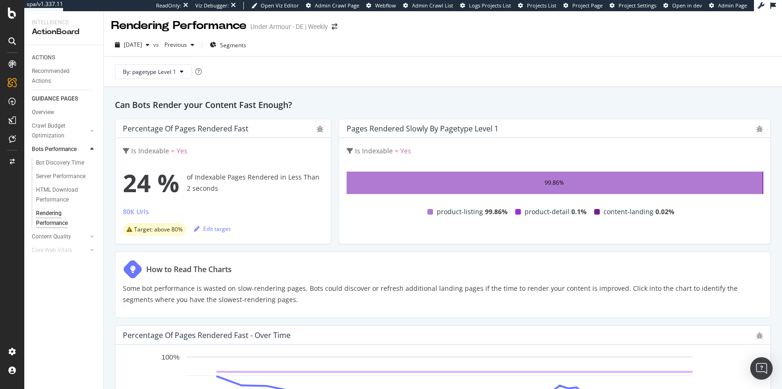
scroll to position [2, 0]
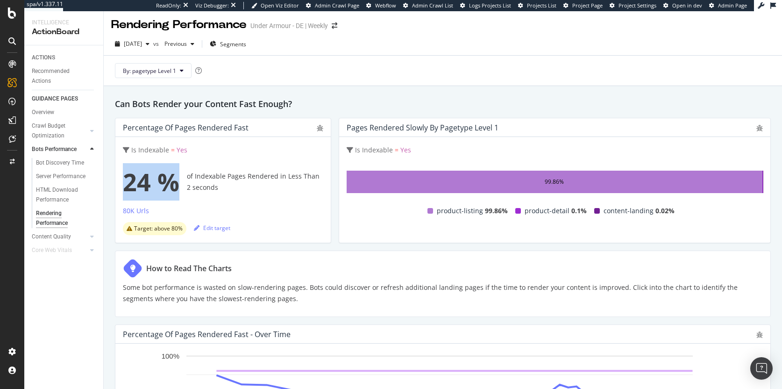
drag, startPoint x: 172, startPoint y: 175, endPoint x: 120, endPoint y: 181, distance: 53.1
click at [120, 181] on div "Is Indexable = Yes 24 % of Indexable Pages Rendered in Less Than 2 seconds 80K …" at bounding box center [222, 190] width 215 height 106
click at [131, 188] on span "24 %" at bounding box center [151, 181] width 57 height 37
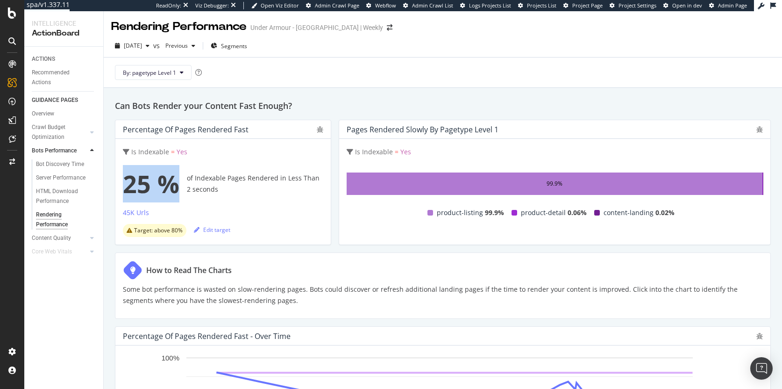
drag, startPoint x: 180, startPoint y: 182, endPoint x: 121, endPoint y: 185, distance: 58.5
click at [121, 185] on div "Is Indexable = Yes 25 % of Indexable Pages Rendered in Less Than 2 seconds 45K …" at bounding box center [222, 192] width 215 height 106
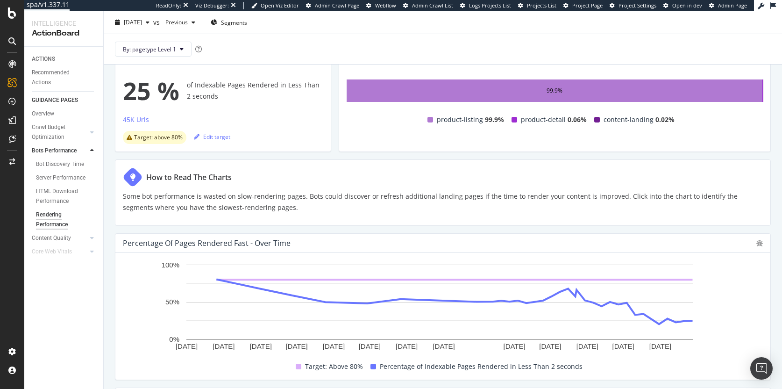
scroll to position [99, 0]
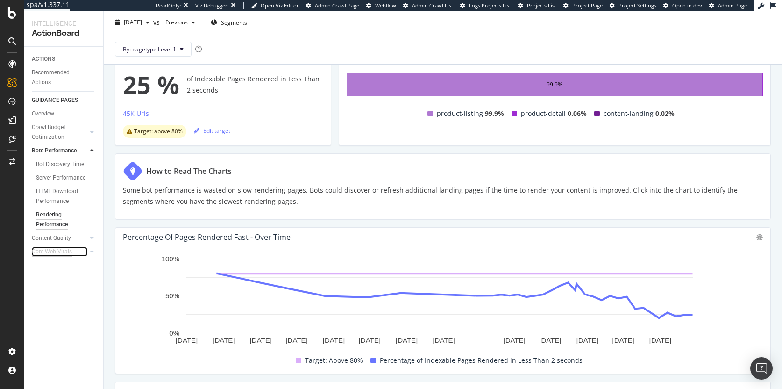
click at [63, 252] on div "Core Web Vitals" at bounding box center [52, 252] width 40 height 10
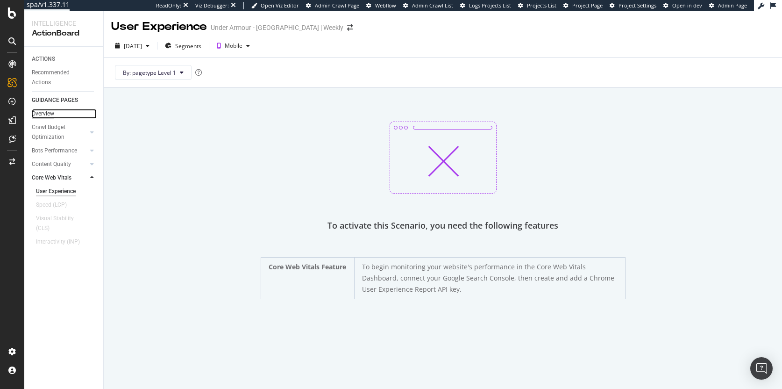
click at [50, 116] on div "Overview" at bounding box center [43, 114] width 22 height 10
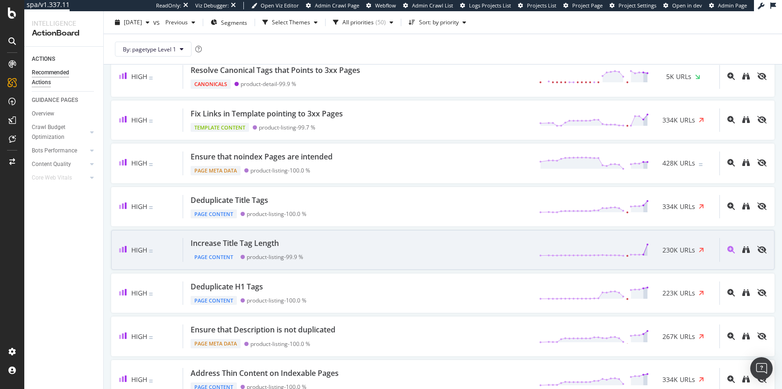
scroll to position [424, 0]
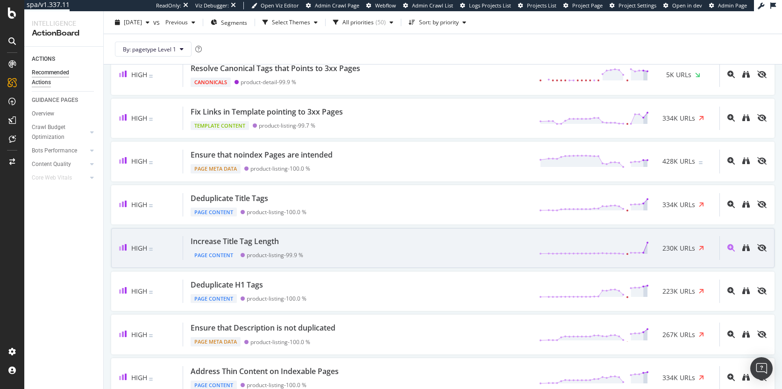
click at [257, 240] on div "Increase Title Tag Length" at bounding box center [235, 241] width 88 height 11
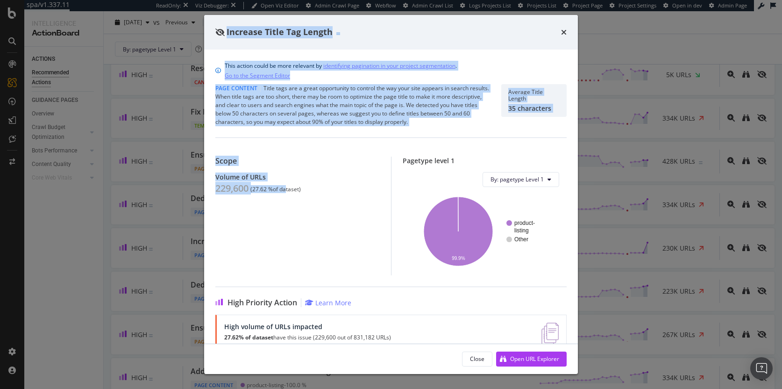
drag, startPoint x: 287, startPoint y: 192, endPoint x: 199, endPoint y: 193, distance: 87.8
click at [199, 193] on div "Increase Title Tag Length This action could be more relevant by identifying pag…" at bounding box center [391, 194] width 782 height 389
click at [225, 190] on div "229,600" at bounding box center [231, 188] width 33 height 11
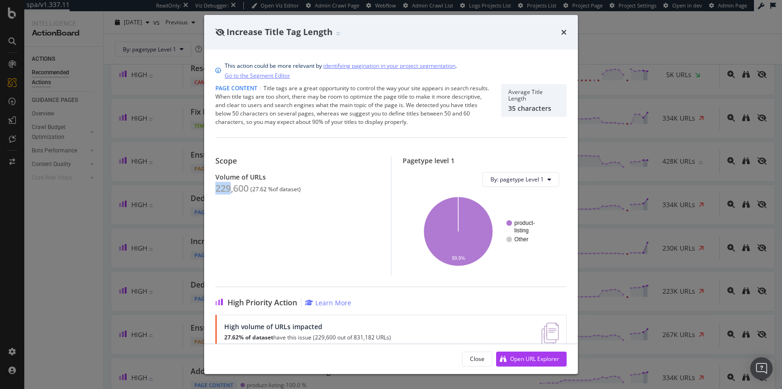
drag, startPoint x: 230, startPoint y: 189, endPoint x: 217, endPoint y: 192, distance: 13.5
click at [217, 192] on div "229,600" at bounding box center [231, 188] width 33 height 11
drag, startPoint x: 218, startPoint y: 191, endPoint x: 281, endPoint y: 191, distance: 63.5
click at [281, 191] on div "229,600 ( 27.62 % of dataset )" at bounding box center [297, 188] width 164 height 11
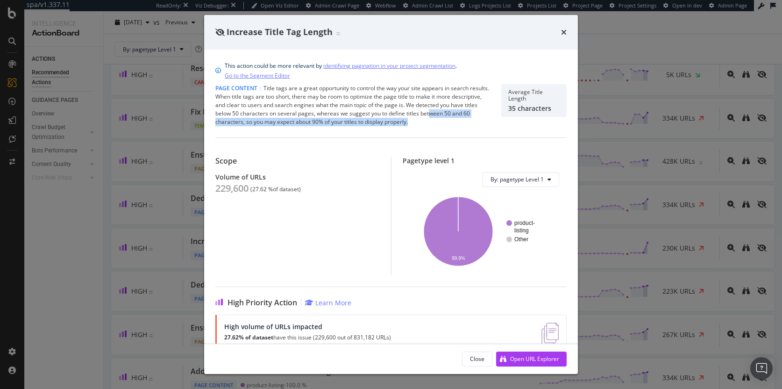
drag, startPoint x: 458, startPoint y: 114, endPoint x: 460, endPoint y: 120, distance: 6.9
click at [460, 120] on div "Page Content | Title tags are a great opportunity to control the way your site …" at bounding box center [352, 105] width 275 height 42
click at [459, 122] on div "Page Content | Title tags are a great opportunity to control the way your site …" at bounding box center [352, 105] width 275 height 42
click at [528, 109] on div "35 characters" at bounding box center [533, 108] width 51 height 8
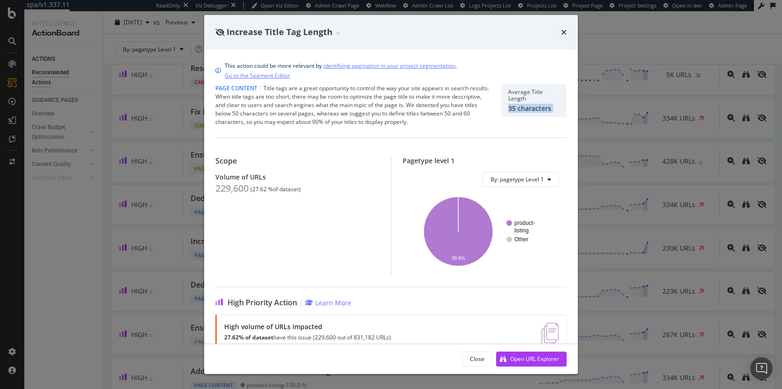
click at [528, 109] on div "35 characters" at bounding box center [533, 108] width 51 height 8
click at [508, 111] on div "35 characters" at bounding box center [533, 108] width 51 height 8
click at [528, 354] on div "Open URL Explorer" at bounding box center [534, 358] width 49 height 8
click at [562, 30] on icon "times" at bounding box center [564, 31] width 6 height 7
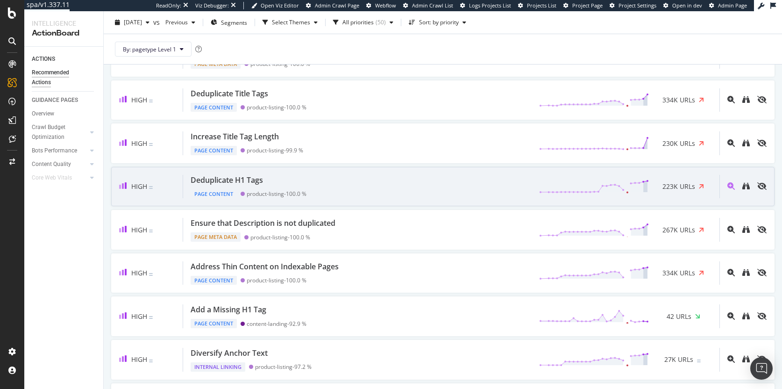
scroll to position [531, 0]
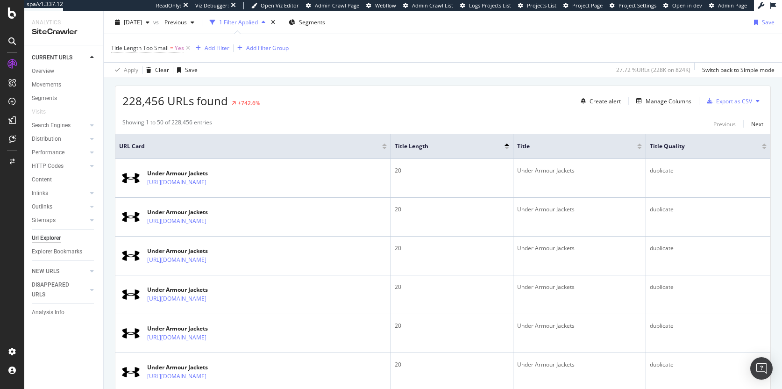
scroll to position [160, 0]
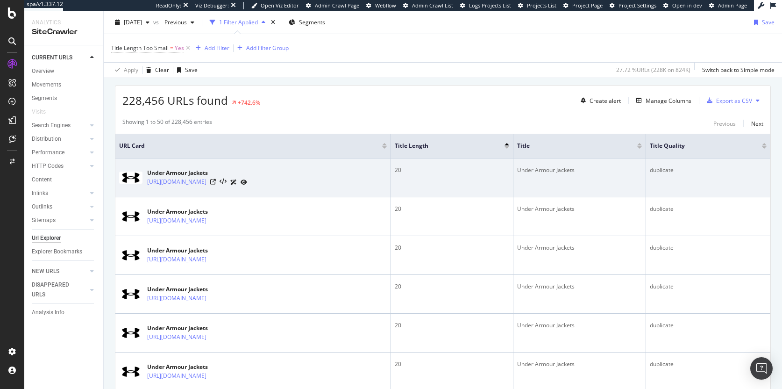
click at [581, 172] on div "Under Armour Jackets" at bounding box center [579, 170] width 125 height 8
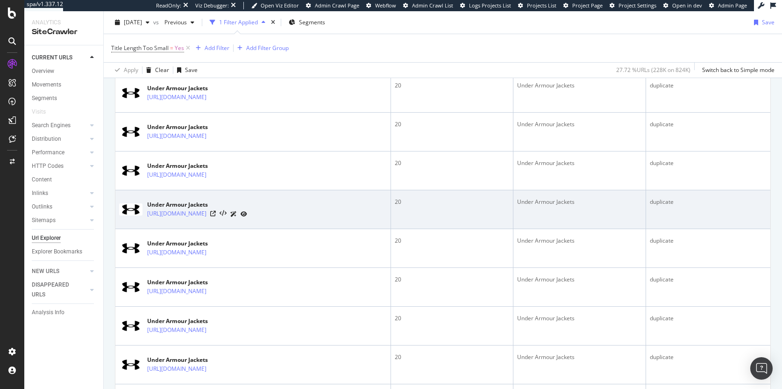
scroll to position [192, 0]
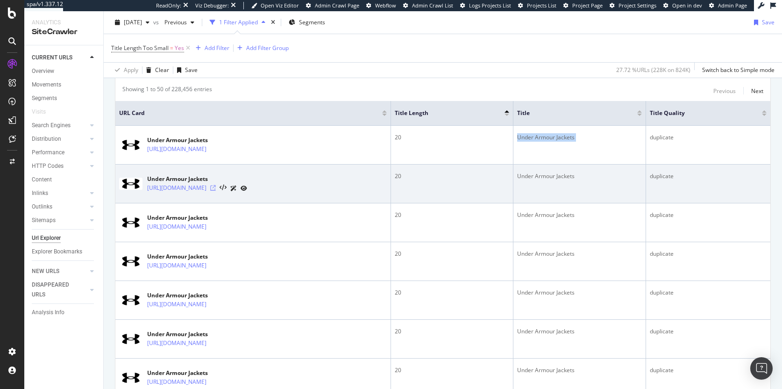
click at [216, 188] on icon at bounding box center [213, 188] width 6 height 6
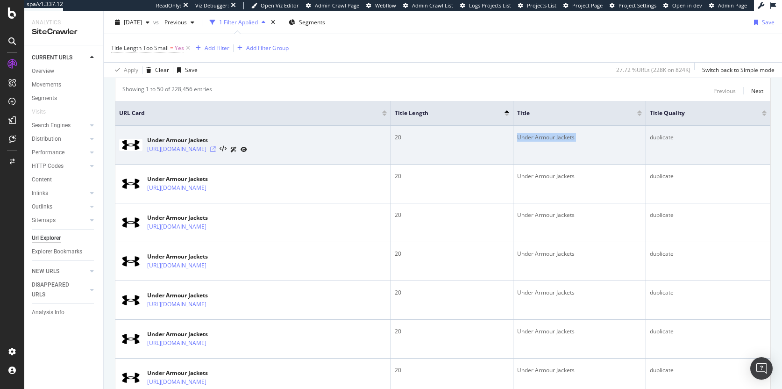
click at [216, 149] on icon at bounding box center [213, 149] width 6 height 6
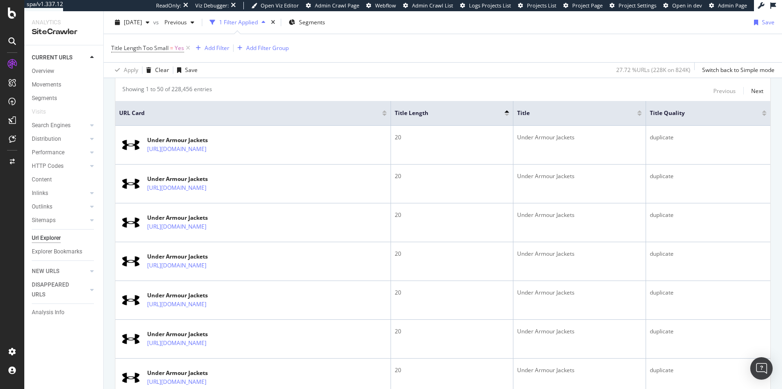
click at [382, 71] on div "Apply Clear Save 27.72 % URLs ( 228K on 824K ) Switch back to Simple mode" at bounding box center [443, 69] width 678 height 15
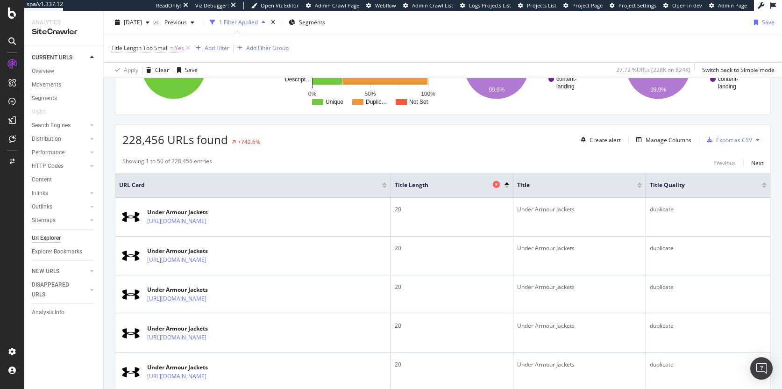
scroll to position [0, 0]
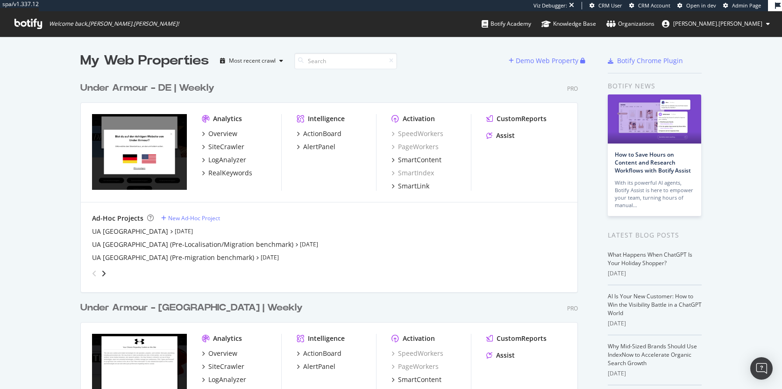
scroll to position [382, 768]
click at [202, 93] on div "Under Armour - DE | Weekly" at bounding box center [147, 88] width 134 height 14
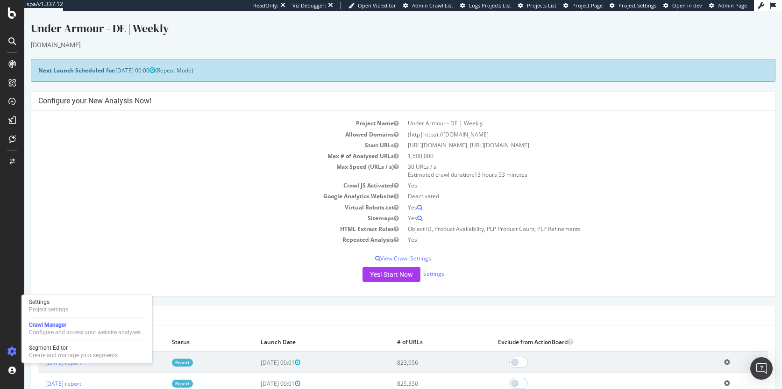
click at [184, 243] on td "Repeated Analysis" at bounding box center [220, 239] width 365 height 11
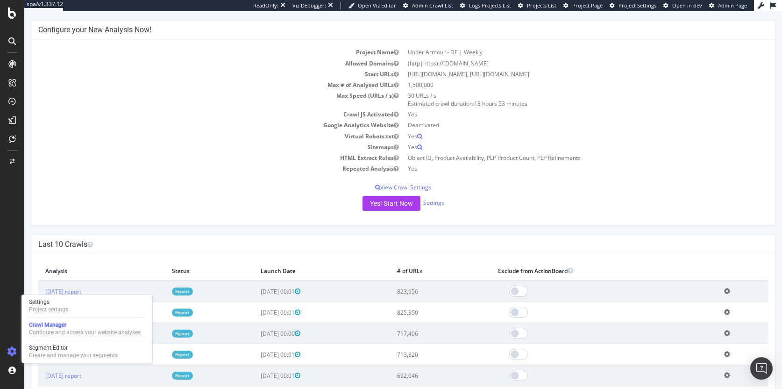
scroll to position [71, 0]
click at [171, 177] on div "Project Name Under Armour - DE | Weekly Allowed Domains (http|https)://www.unde…" at bounding box center [402, 131] width 743 height 185
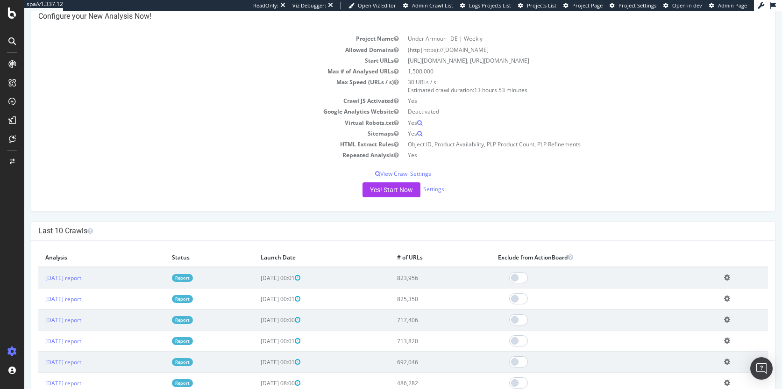
scroll to position [21, 0]
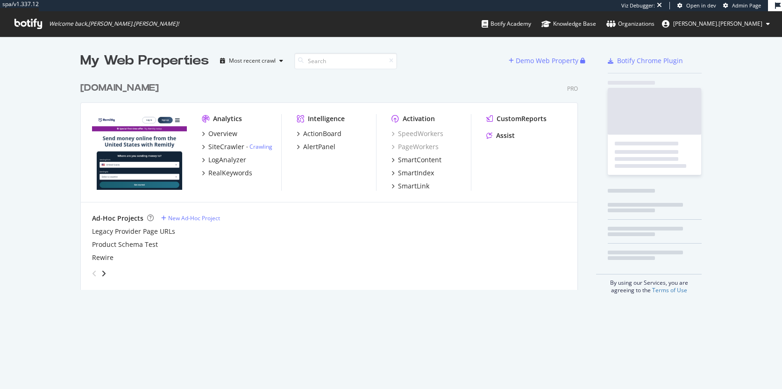
scroll to position [212, 498]
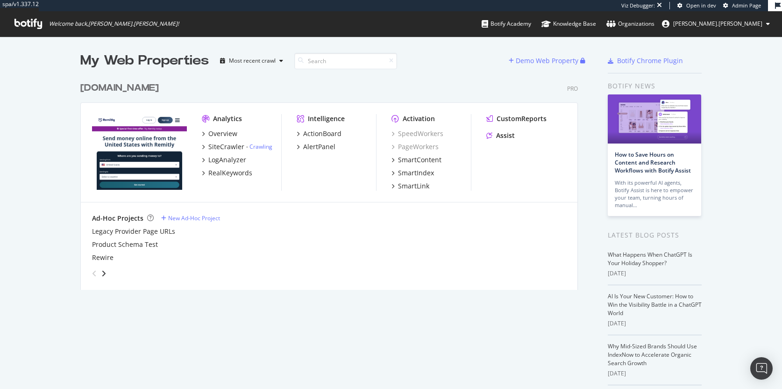
click at [15, 130] on div "My Web Properties Most recent crawl Demo Web Property [DOMAIN_NAME] Pro Analyti…" at bounding box center [391, 260] width 782 height 448
click at [100, 87] on div "[DOMAIN_NAME]" at bounding box center [119, 88] width 78 height 14
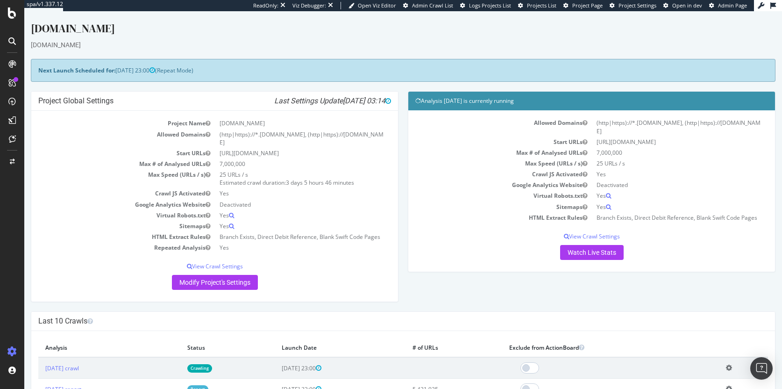
click at [14, 13] on icon at bounding box center [12, 12] width 8 height 11
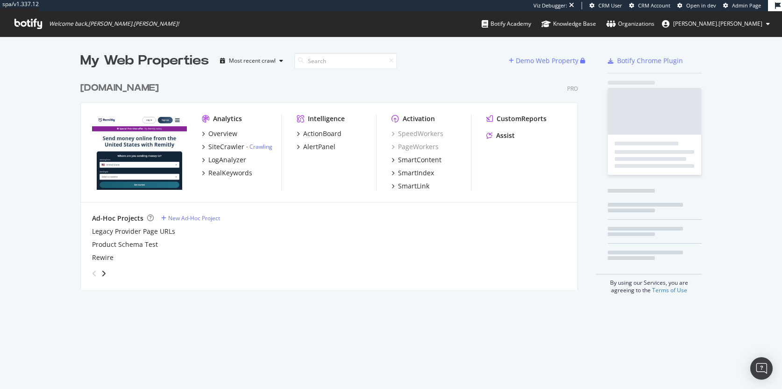
scroll to position [212, 498]
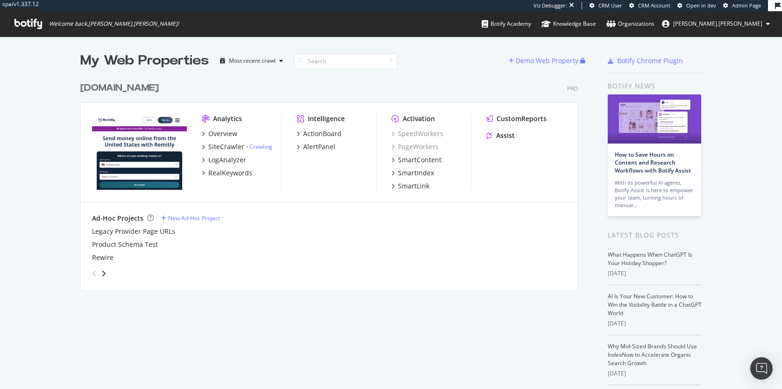
click at [104, 88] on div "[DOMAIN_NAME]" at bounding box center [119, 88] width 78 height 14
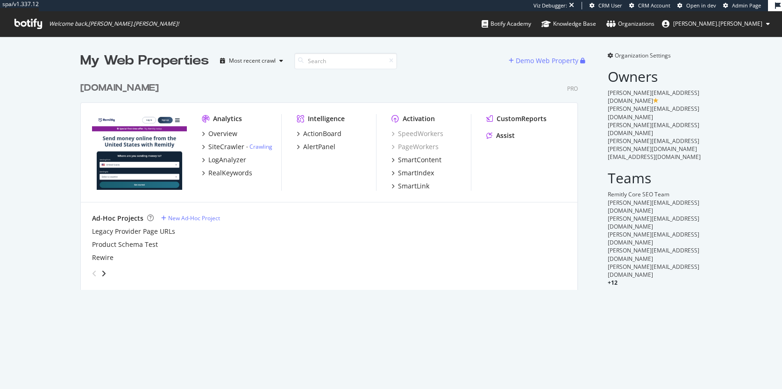
scroll to position [212, 498]
click at [681, 78] on h2 "Owners" at bounding box center [655, 76] width 94 height 15
